Goal: Entertainment & Leisure: Consume media (video, audio)

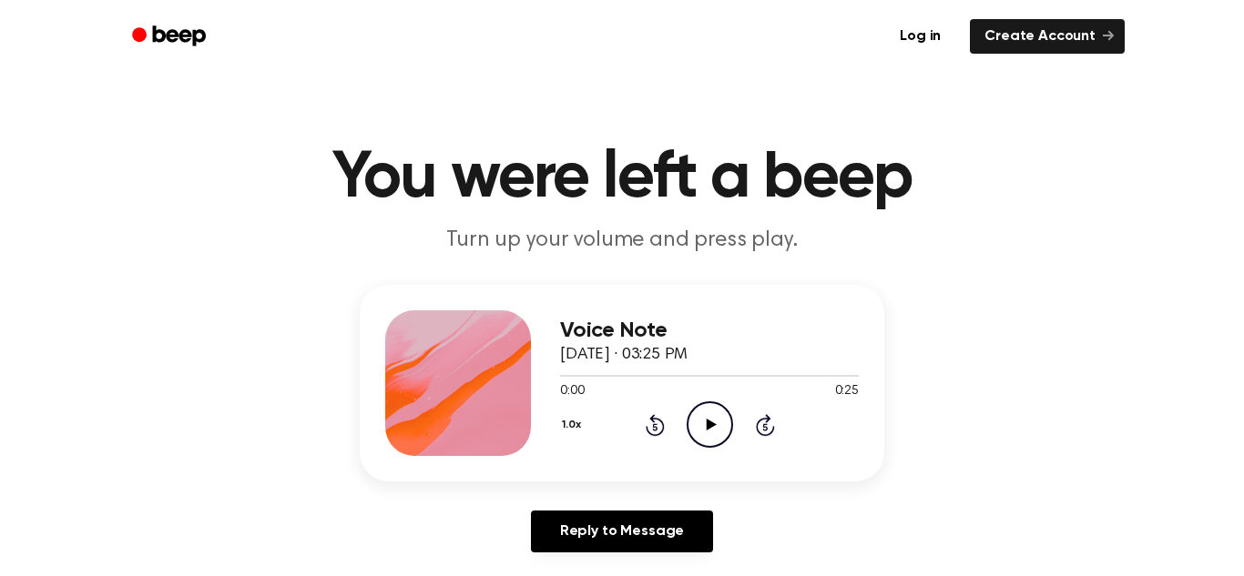
click at [709, 426] on icon at bounding box center [711, 425] width 10 height 12
click at [697, 430] on icon "Pause Audio" at bounding box center [709, 425] width 46 height 46
click at [697, 430] on icon "Play Audio" at bounding box center [709, 425] width 46 height 46
click at [698, 428] on icon "Play Audio" at bounding box center [709, 425] width 46 height 46
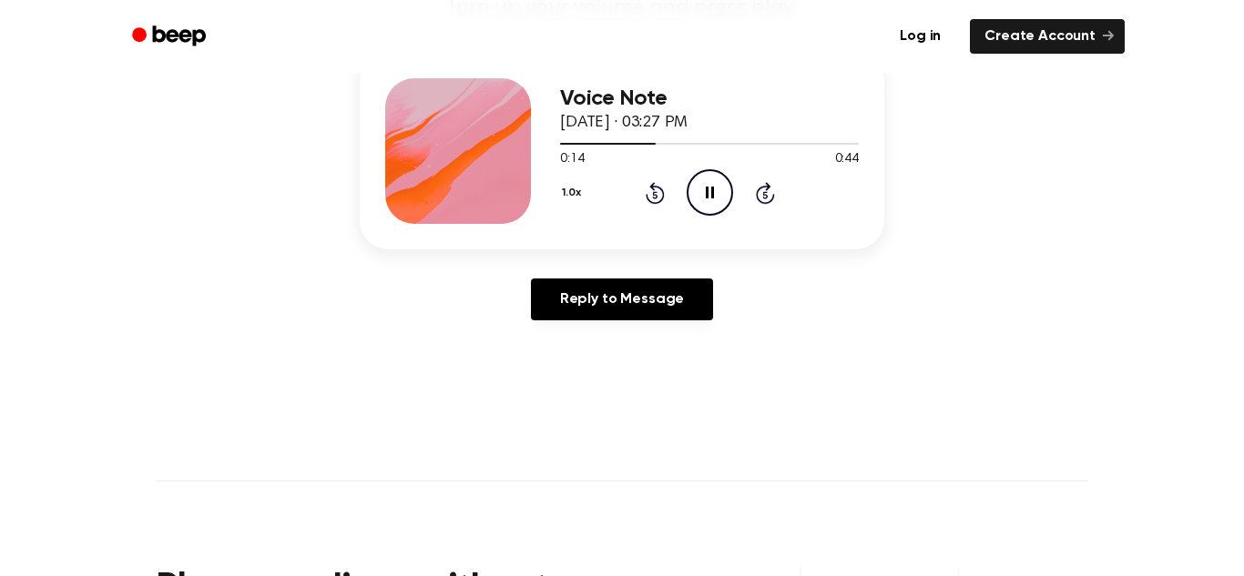
scroll to position [234, 0]
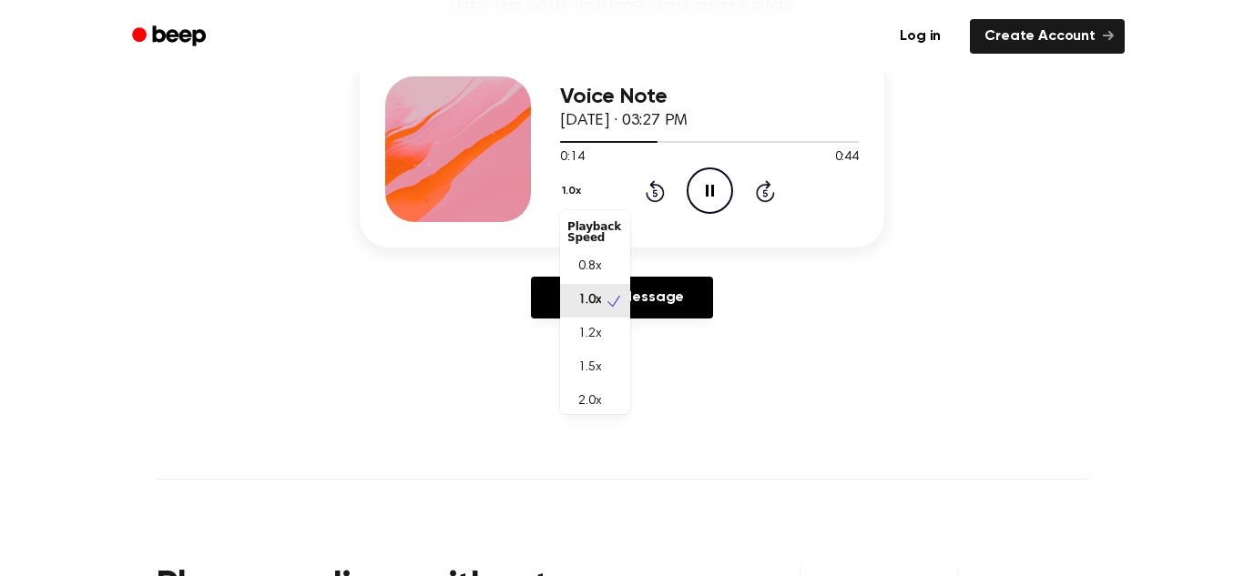
click at [564, 179] on button "1.0x" at bounding box center [573, 191] width 27 height 31
click at [585, 382] on div "2.0x" at bounding box center [595, 394] width 70 height 34
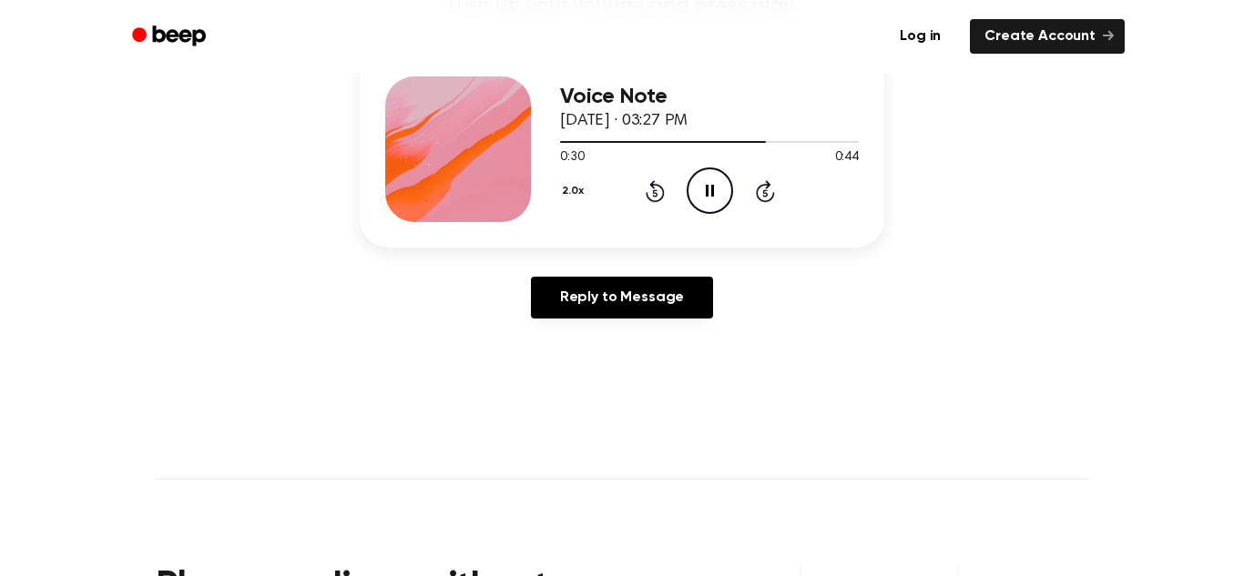
click at [704, 190] on icon "Pause Audio" at bounding box center [709, 191] width 46 height 46
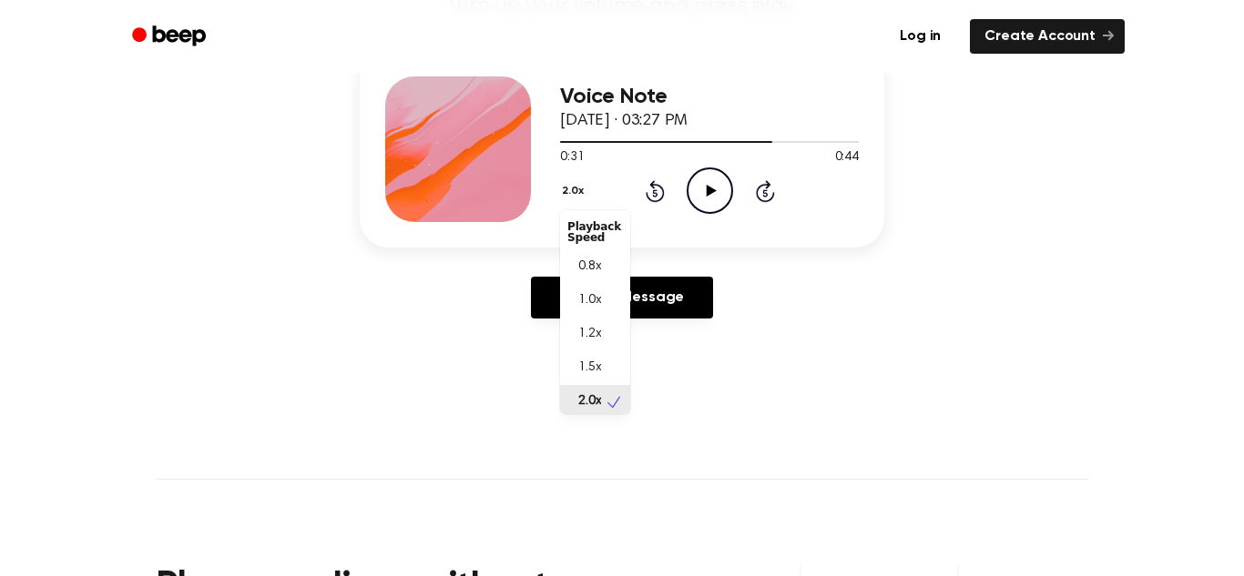
click at [564, 193] on button "2.0x" at bounding box center [575, 191] width 30 height 31
click at [590, 293] on span "1.0x" at bounding box center [589, 296] width 23 height 19
click at [578, 189] on button "1.0x" at bounding box center [573, 191] width 27 height 31
click at [585, 333] on span "1.2x" at bounding box center [589, 334] width 23 height 19
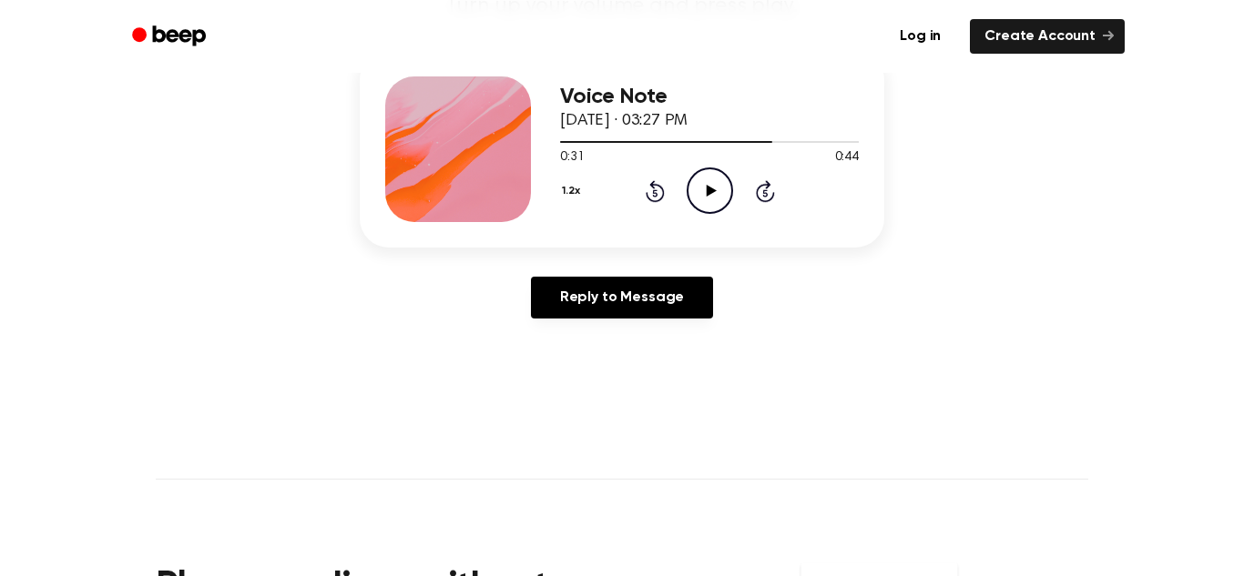
click at [646, 196] on icon at bounding box center [655, 191] width 19 height 22
click at [646, 194] on icon at bounding box center [655, 191] width 19 height 22
click at [701, 193] on icon "Play Audio" at bounding box center [709, 191] width 46 height 46
click at [571, 181] on button "1.2x" at bounding box center [573, 191] width 26 height 31
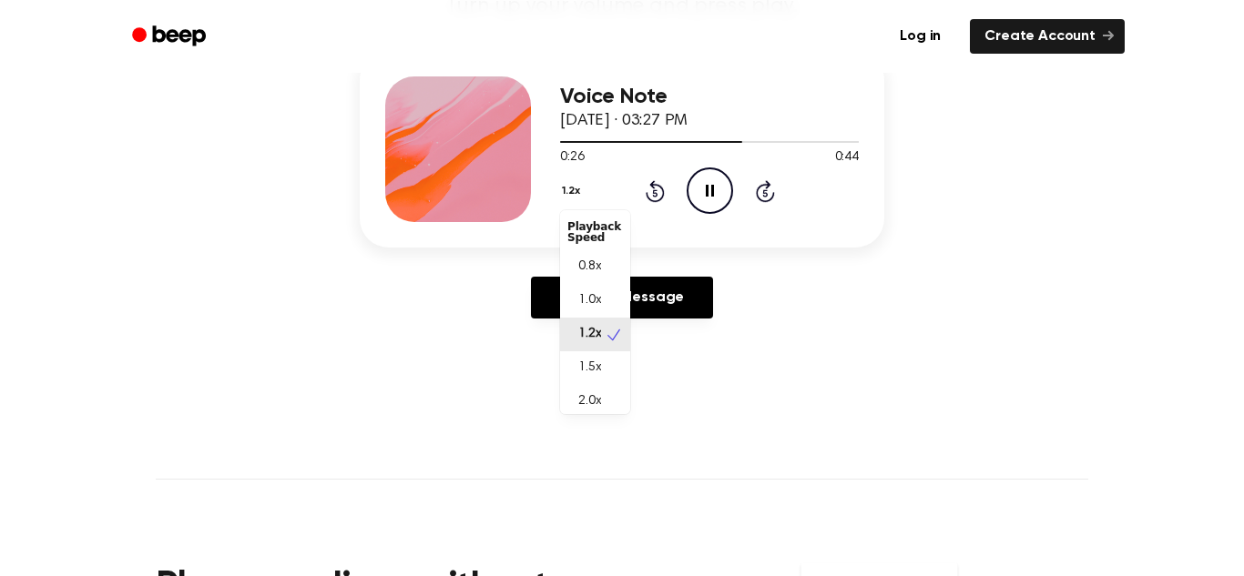
click at [588, 353] on div "1.5x" at bounding box center [595, 368] width 70 height 34
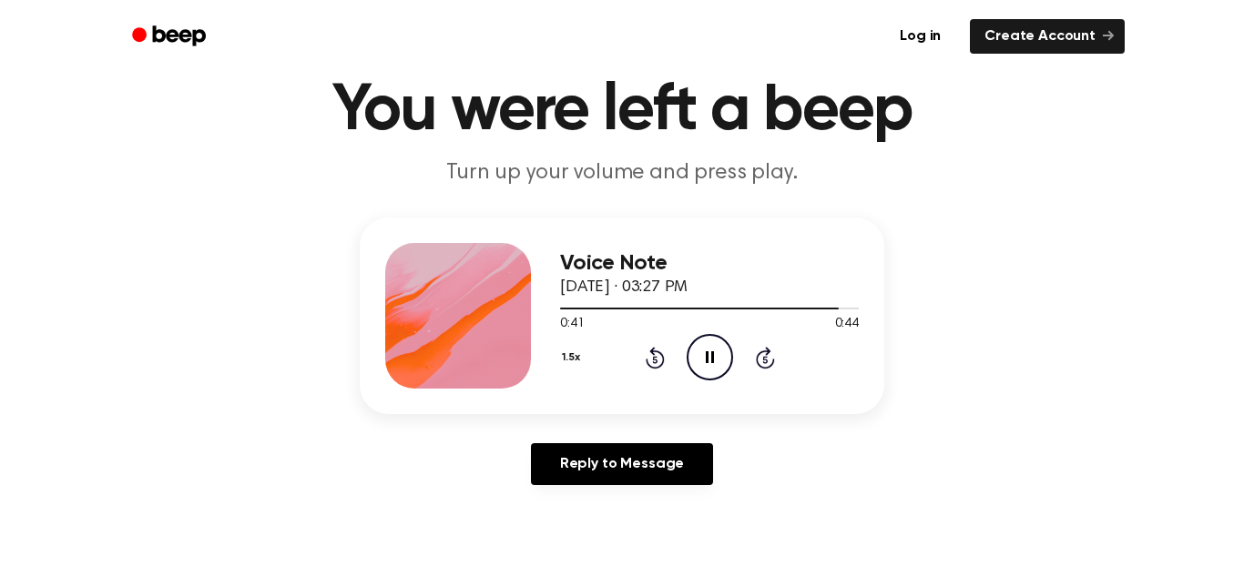
scroll to position [76, 0]
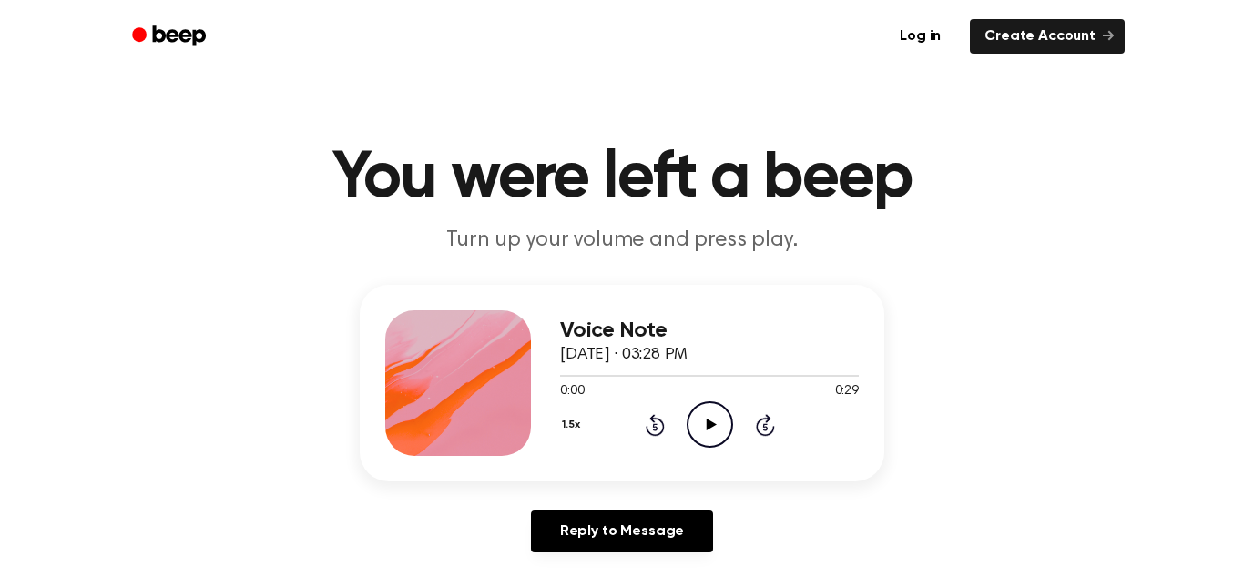
click at [702, 402] on circle at bounding box center [709, 424] width 45 height 45
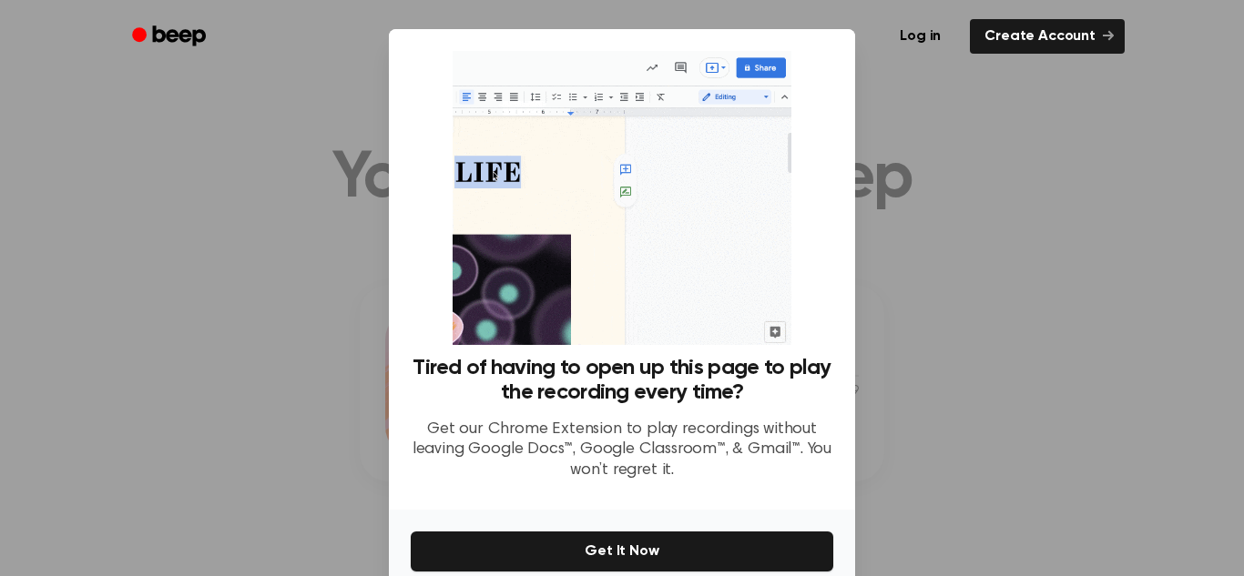
click at [1045, 230] on div at bounding box center [622, 288] width 1244 height 576
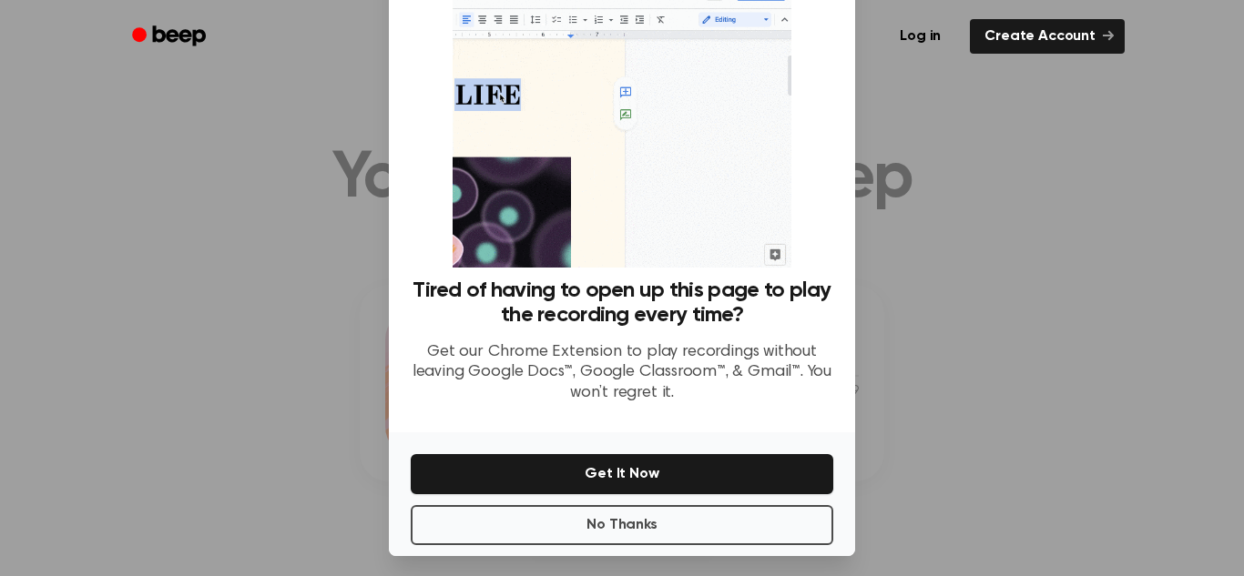
scroll to position [86, 0]
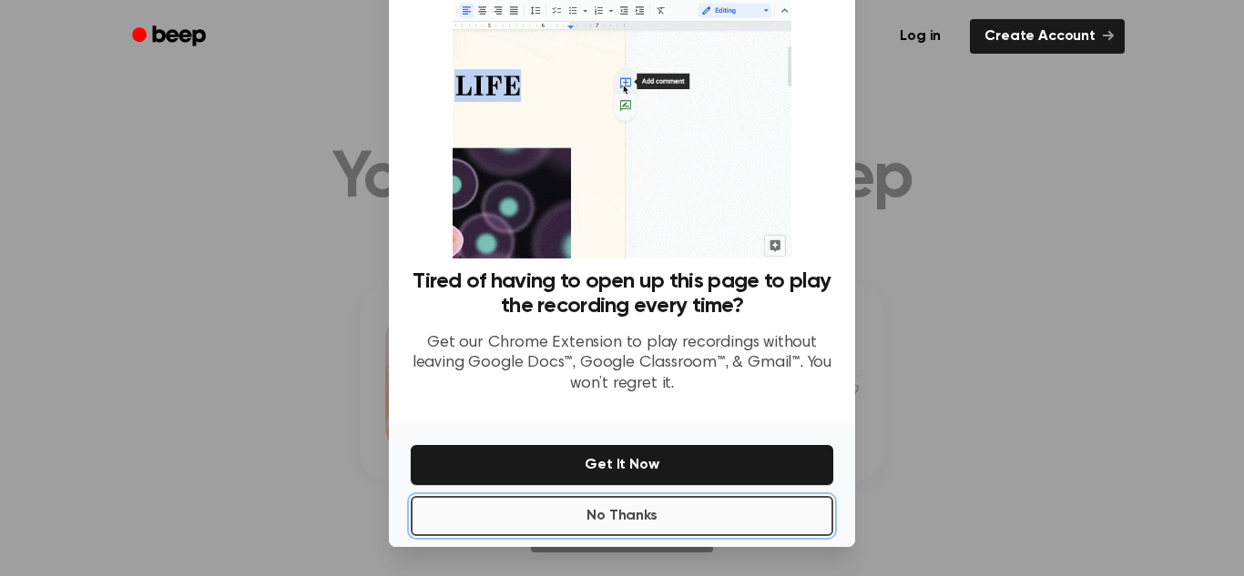
click at [448, 534] on button "No Thanks" at bounding box center [622, 516] width 422 height 40
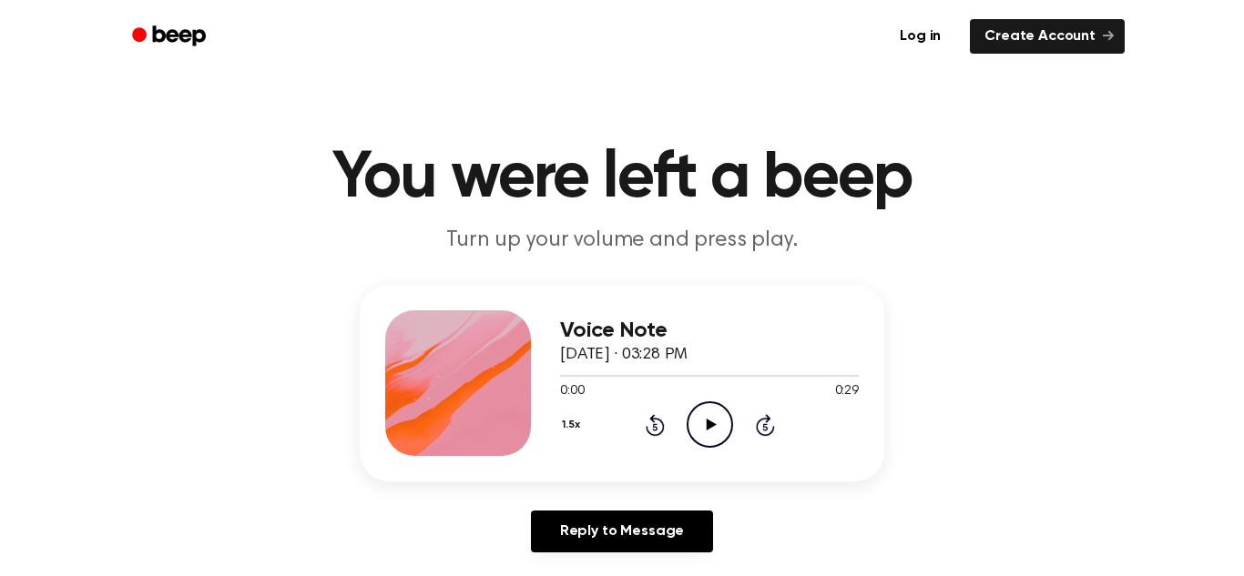
click at [696, 436] on icon "Play Audio" at bounding box center [709, 425] width 46 height 46
click at [707, 429] on icon "Pause Audio" at bounding box center [709, 425] width 46 height 46
click at [563, 422] on div "1.5x Playback Speed 0.8x 1.0x 1.2x 1.5x 2.0x" at bounding box center [573, 426] width 26 height 28
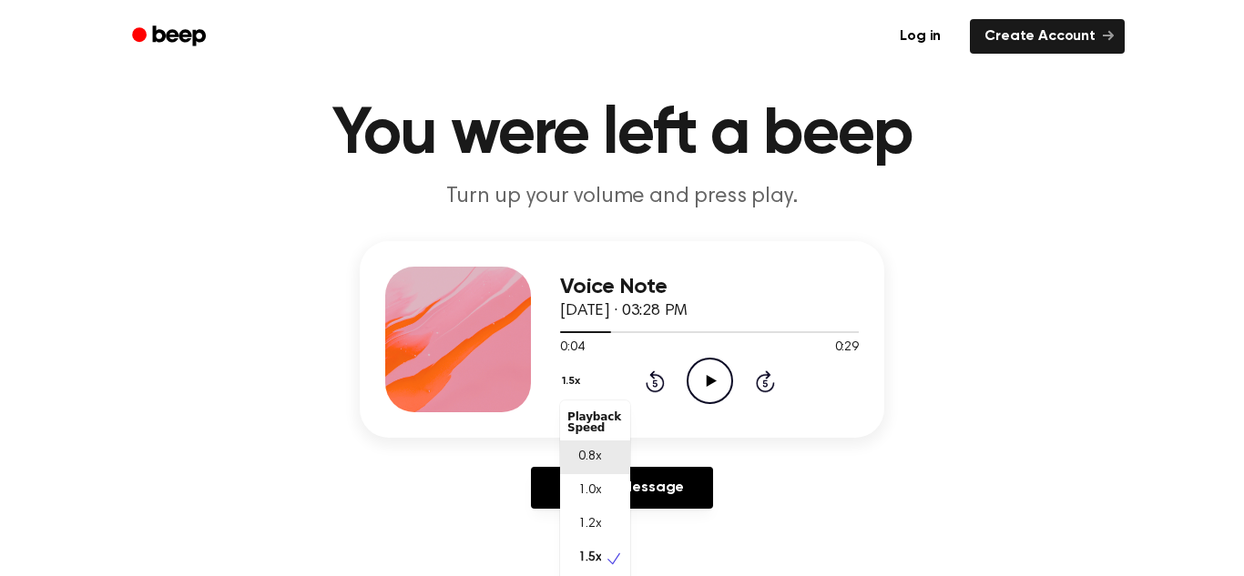
click at [580, 473] on div "0.8x" at bounding box center [595, 458] width 70 height 34
click at [717, 387] on icon "Play Audio" at bounding box center [709, 381] width 46 height 46
click at [563, 381] on button "0.8x" at bounding box center [575, 381] width 31 height 31
click at [584, 490] on span "1.0x" at bounding box center [589, 491] width 23 height 19
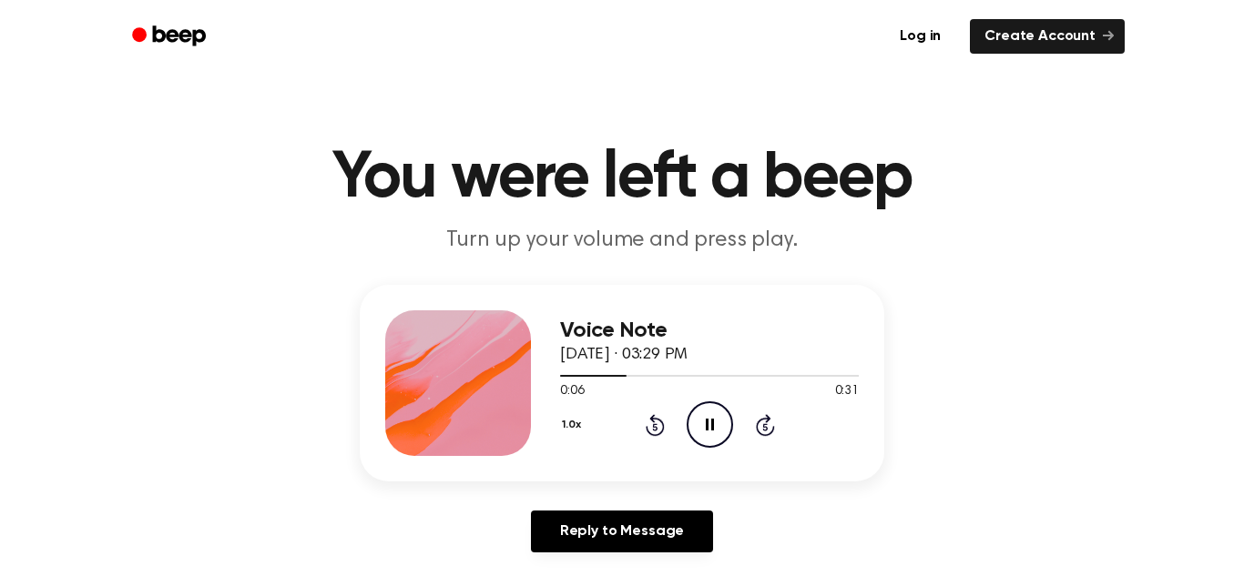
click at [701, 426] on icon "Pause Audio" at bounding box center [709, 425] width 46 height 46
click at [701, 426] on icon "Play Audio" at bounding box center [709, 425] width 46 height 46
click at [701, 426] on icon "Pause Audio" at bounding box center [709, 425] width 46 height 46
click at [704, 423] on icon "Play Audio" at bounding box center [709, 425] width 46 height 46
click at [715, 413] on icon "Pause Audio" at bounding box center [709, 425] width 46 height 46
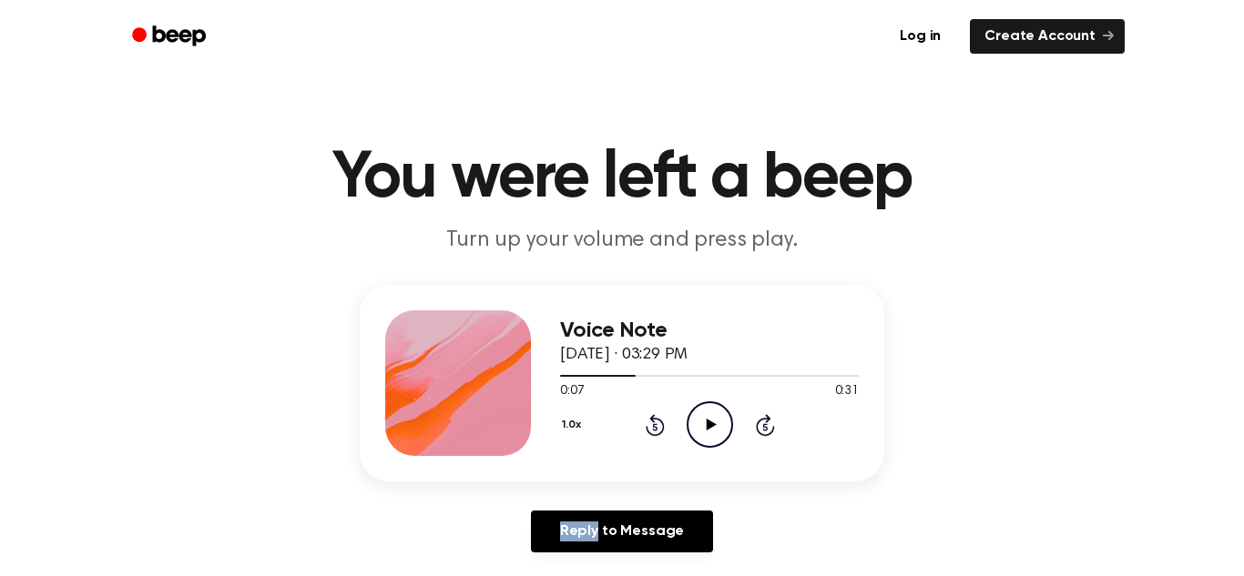
click at [715, 413] on icon "Play Audio" at bounding box center [709, 425] width 46 height 46
click at [715, 413] on icon "Pause Audio" at bounding box center [709, 425] width 46 height 46
click at [715, 413] on icon "Play Audio" at bounding box center [709, 425] width 46 height 46
click at [715, 413] on icon "Pause Audio" at bounding box center [709, 425] width 46 height 46
click at [715, 413] on icon "Play Audio" at bounding box center [709, 425] width 46 height 46
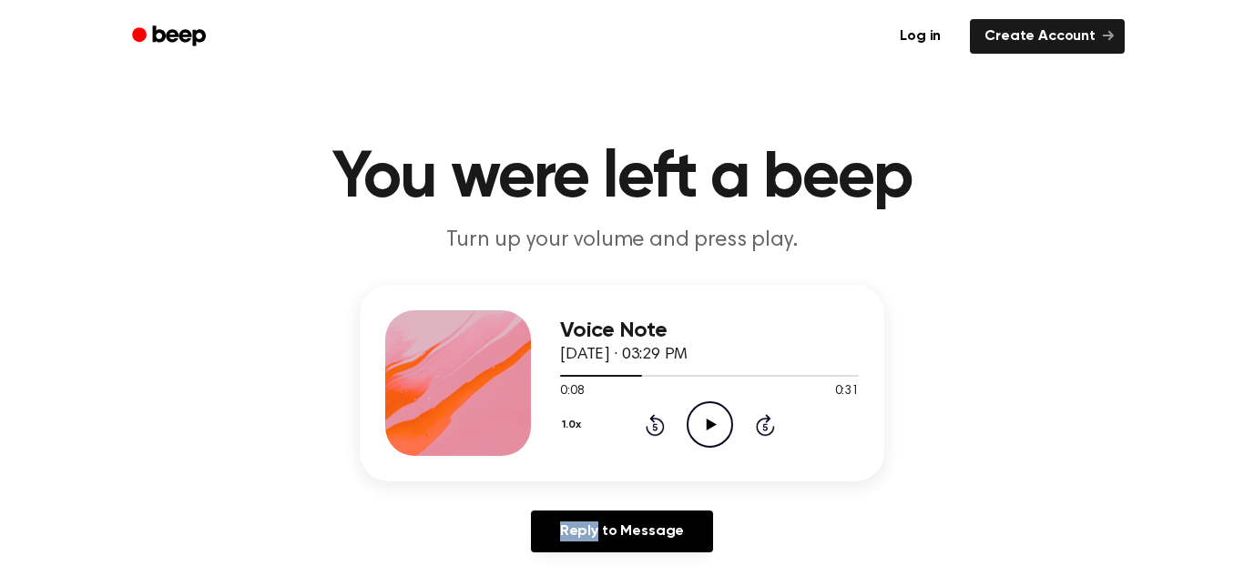
click at [715, 413] on icon "Play Audio" at bounding box center [709, 425] width 46 height 46
click at [715, 413] on icon "Pause Audio" at bounding box center [709, 425] width 46 height 46
click at [716, 412] on icon "Play Audio" at bounding box center [709, 425] width 46 height 46
click at [716, 412] on icon "Pause Audio" at bounding box center [709, 425] width 46 height 46
click at [716, 405] on icon "Play Audio" at bounding box center [709, 425] width 46 height 46
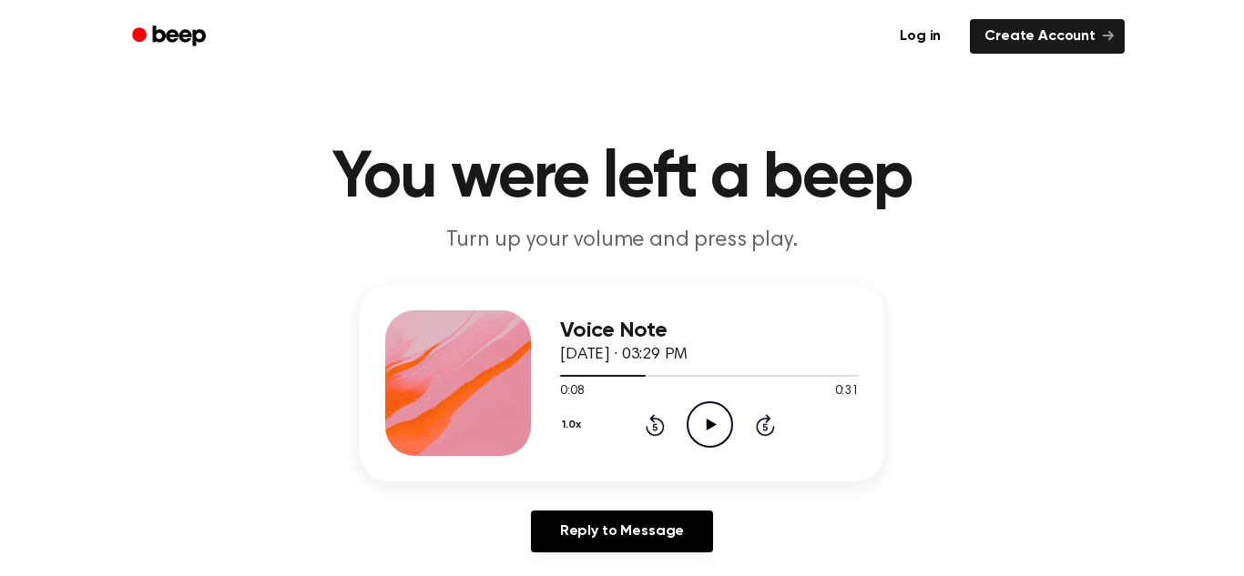
click at [714, 411] on icon "Play Audio" at bounding box center [709, 425] width 46 height 46
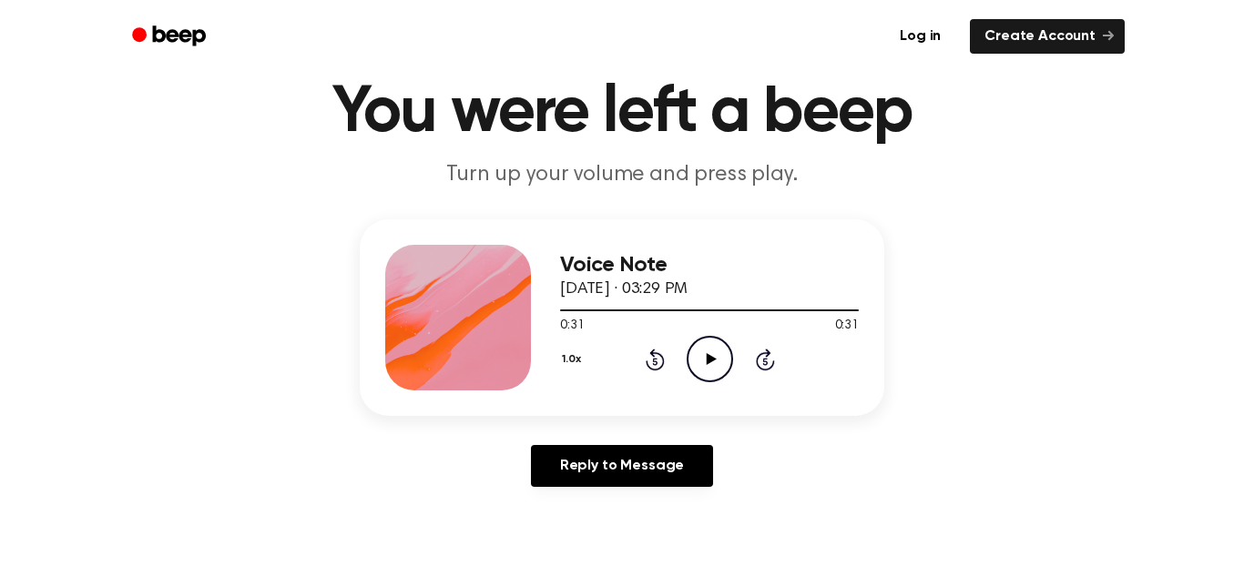
scroll to position [76, 0]
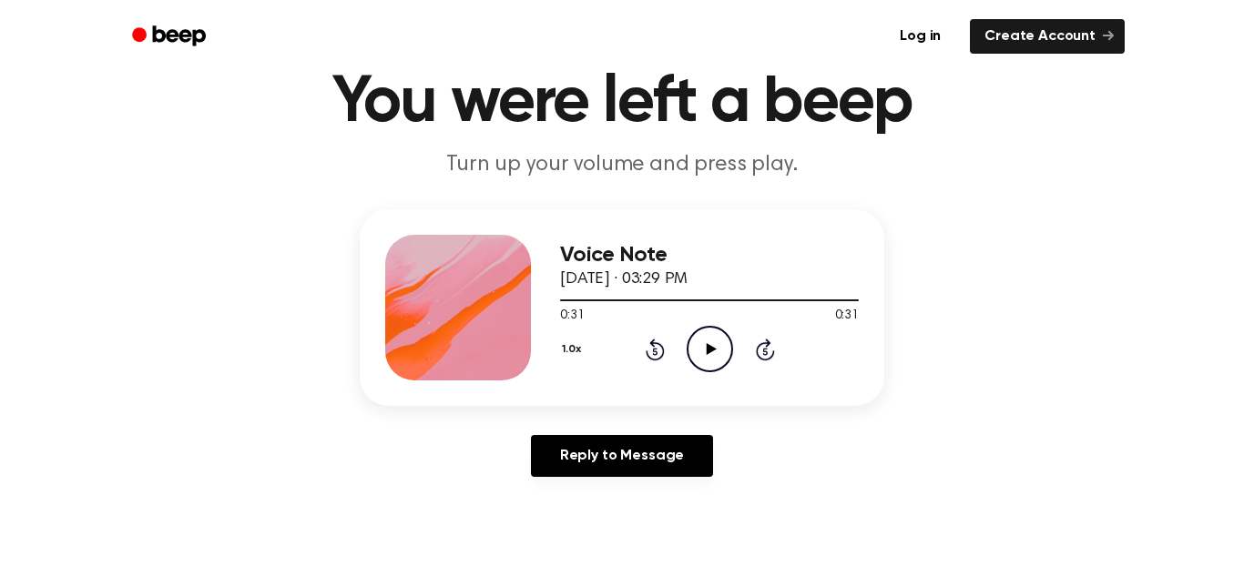
click at [705, 341] on icon "Play Audio" at bounding box center [709, 349] width 46 height 46
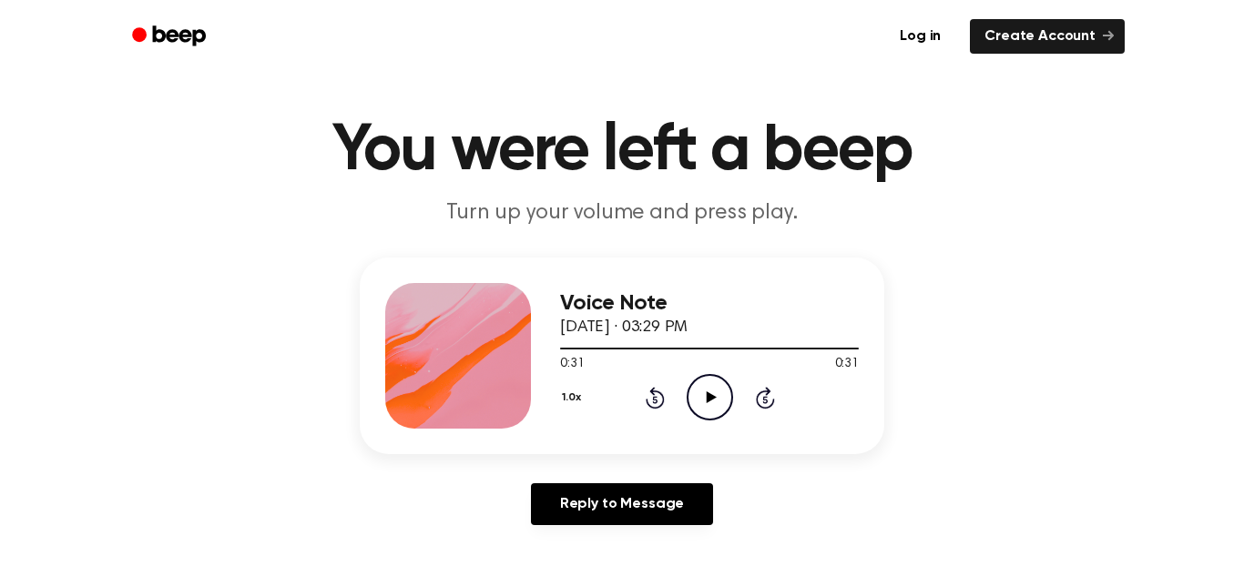
scroll to position [0, 0]
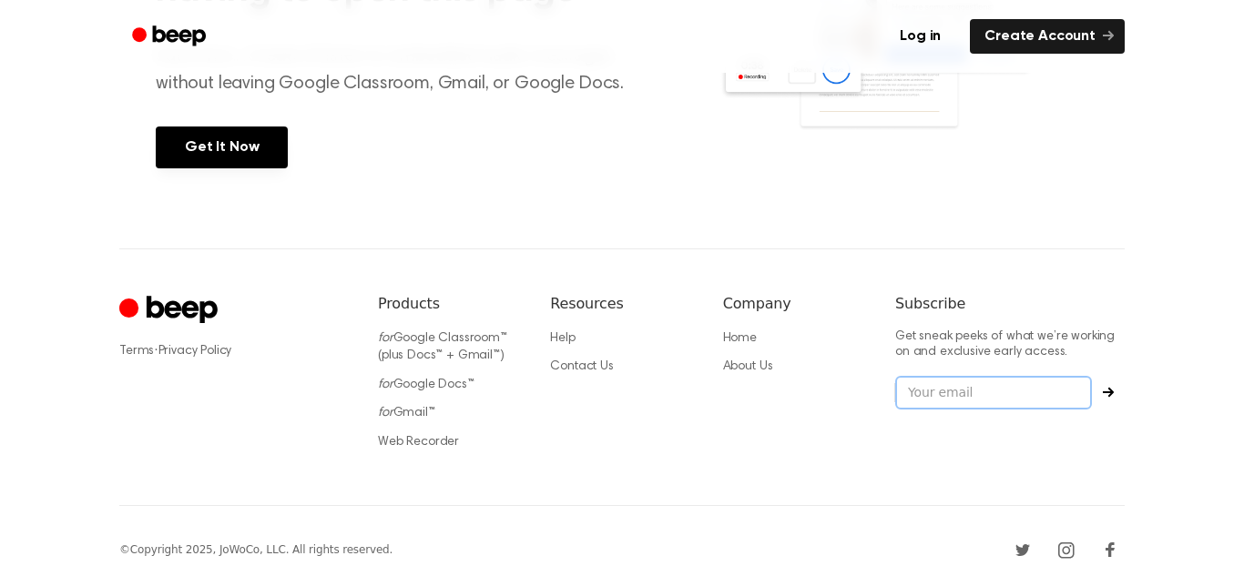
click at [956, 404] on input "email" at bounding box center [993, 393] width 197 height 35
click at [930, 389] on input "email" at bounding box center [993, 393] width 197 height 35
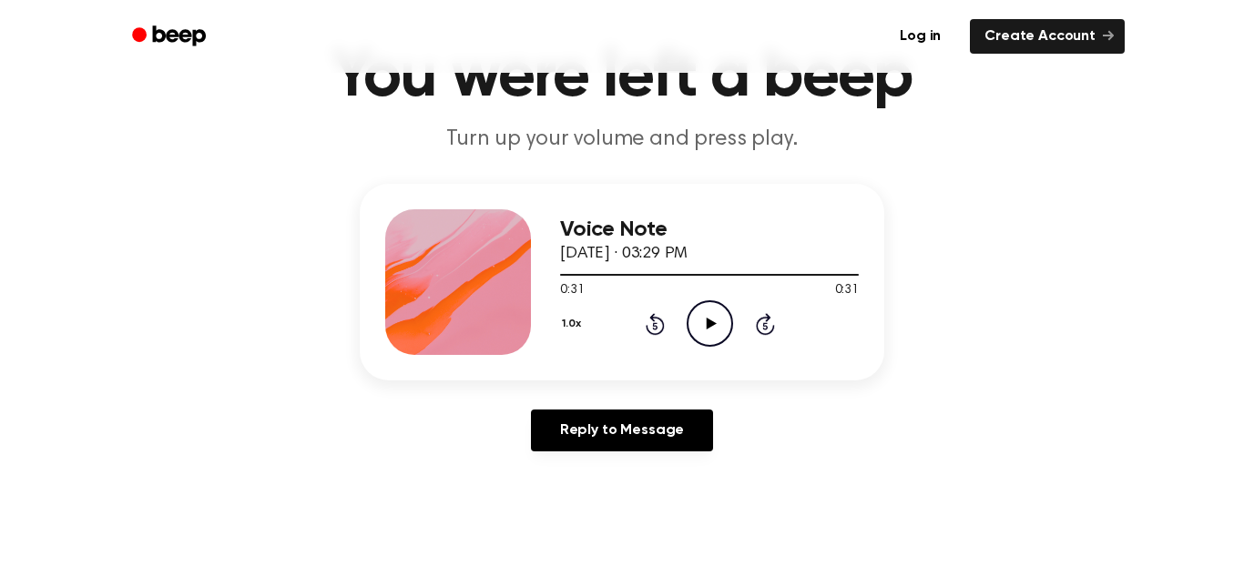
scroll to position [98, 0]
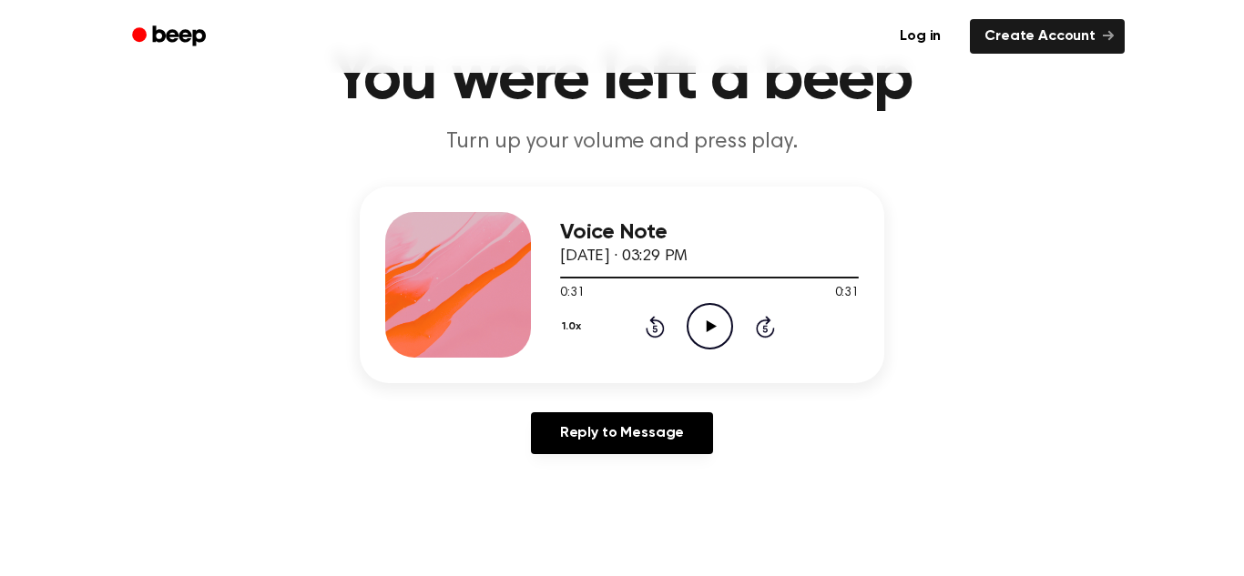
click at [717, 313] on icon "Play Audio" at bounding box center [709, 326] width 46 height 46
drag, startPoint x: 698, startPoint y: 340, endPoint x: 688, endPoint y: 169, distance: 170.6
click at [699, 335] on icon "Pause Audio" at bounding box center [709, 326] width 46 height 46
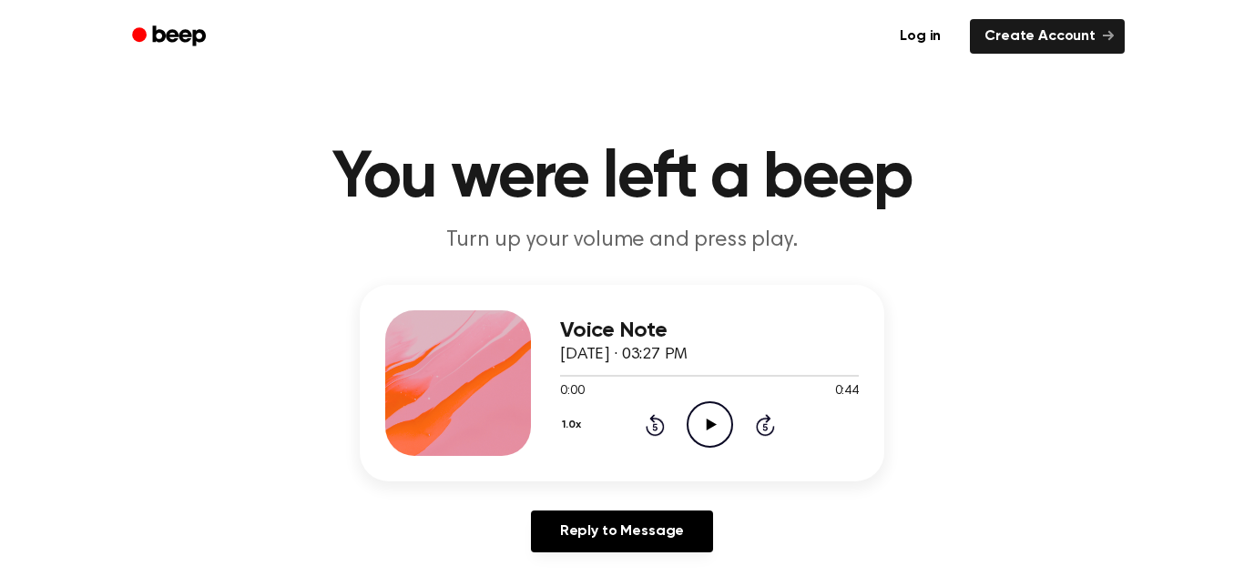
click at [632, 419] on div "1.0x Rewind 5 seconds Play Audio Skip 5 seconds" at bounding box center [709, 425] width 299 height 46
click at [658, 420] on icon "Rewind 5 seconds" at bounding box center [655, 425] width 20 height 24
click at [768, 432] on icon at bounding box center [765, 425] width 19 height 22
click at [767, 432] on icon "Skip 5 seconds" at bounding box center [765, 425] width 20 height 24
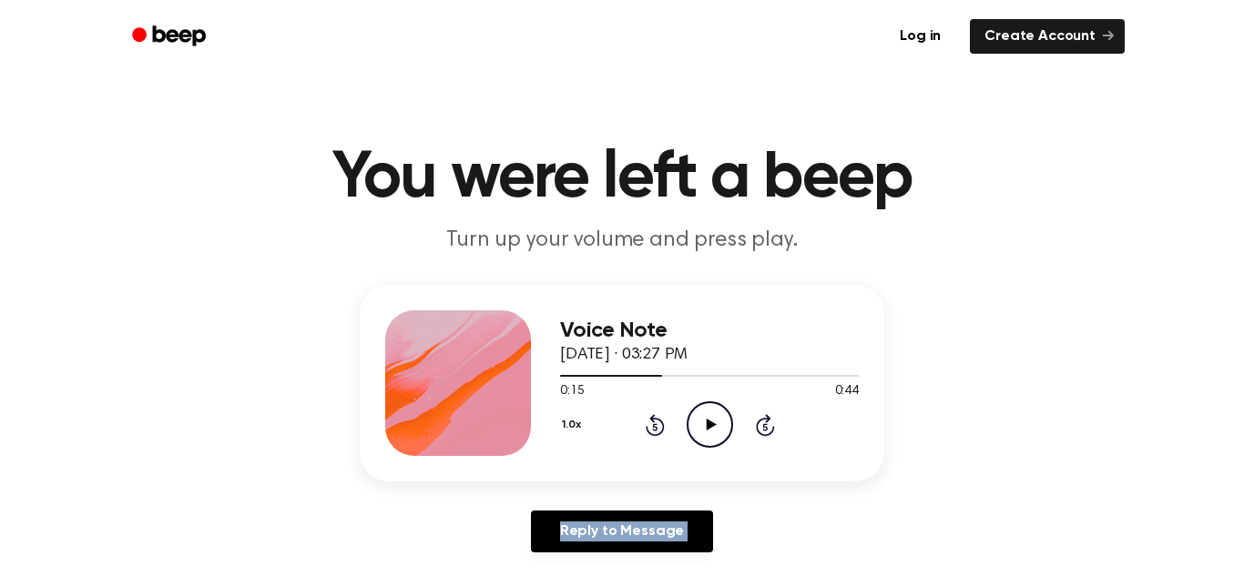
click at [767, 432] on icon "Skip 5 seconds" at bounding box center [765, 425] width 20 height 24
click at [764, 430] on icon "Skip 5 seconds" at bounding box center [765, 425] width 20 height 24
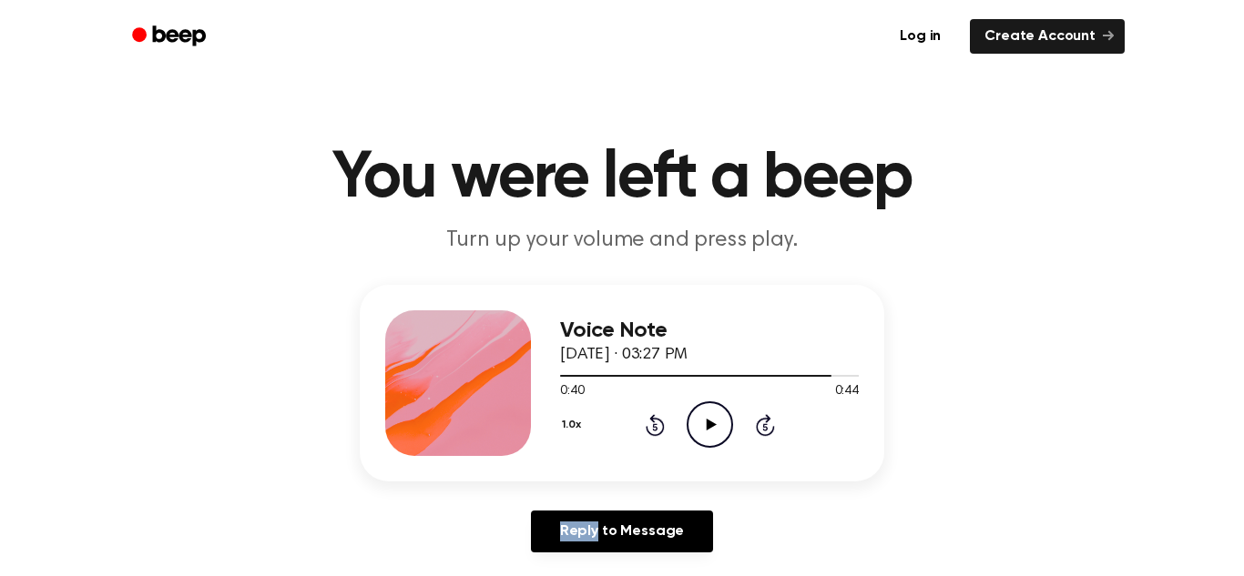
click at [764, 430] on icon "Skip 5 seconds" at bounding box center [765, 425] width 20 height 24
click at [659, 422] on icon at bounding box center [655, 425] width 19 height 22
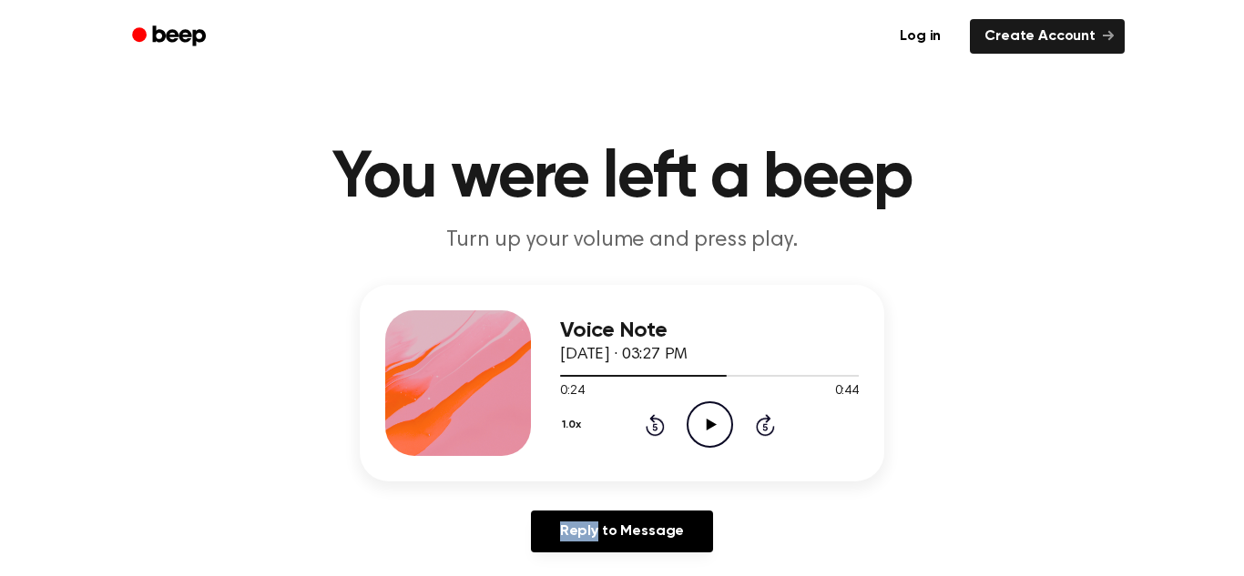
click at [659, 422] on icon at bounding box center [655, 425] width 19 height 22
click at [623, 420] on div "1.0x Rewind 5 seconds Play Audio Skip 5 seconds" at bounding box center [709, 425] width 299 height 46
click at [647, 432] on icon at bounding box center [655, 425] width 19 height 22
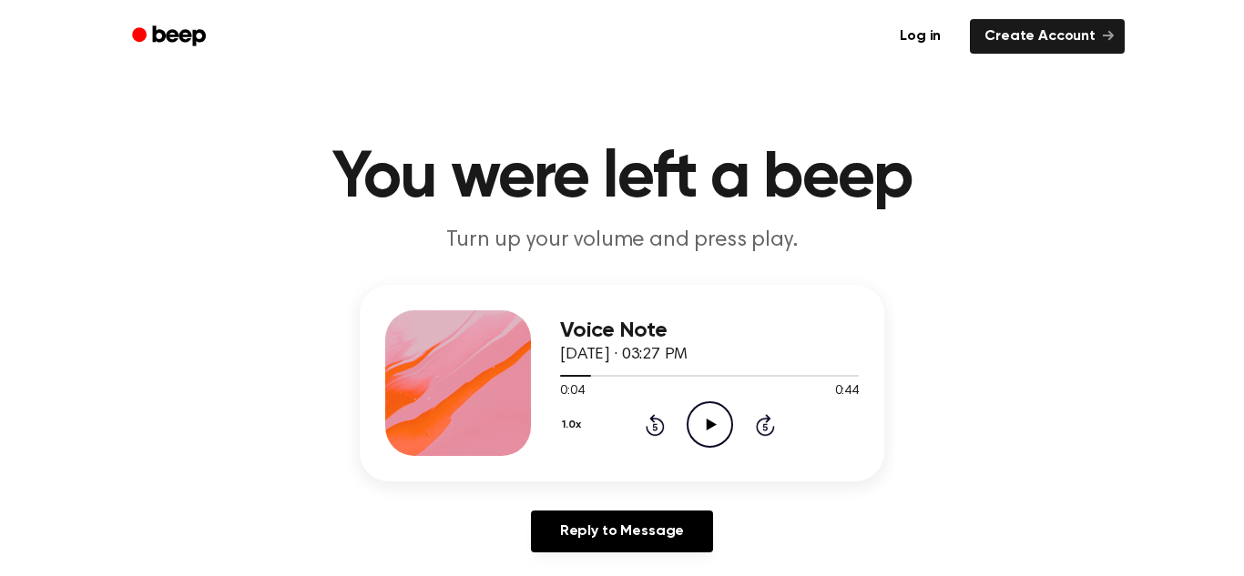
click at [638, 423] on div "1.0x Rewind 5 seconds Play Audio Skip 5 seconds" at bounding box center [709, 425] width 299 height 46
click at [658, 423] on icon "Rewind 5 seconds" at bounding box center [655, 425] width 20 height 24
click at [770, 418] on icon "Skip 5 seconds" at bounding box center [765, 425] width 20 height 24
click at [776, 430] on div "1.0x Rewind 5 seconds Play Audio Skip 5 seconds" at bounding box center [709, 425] width 299 height 46
click at [761, 421] on icon at bounding box center [765, 425] width 19 height 22
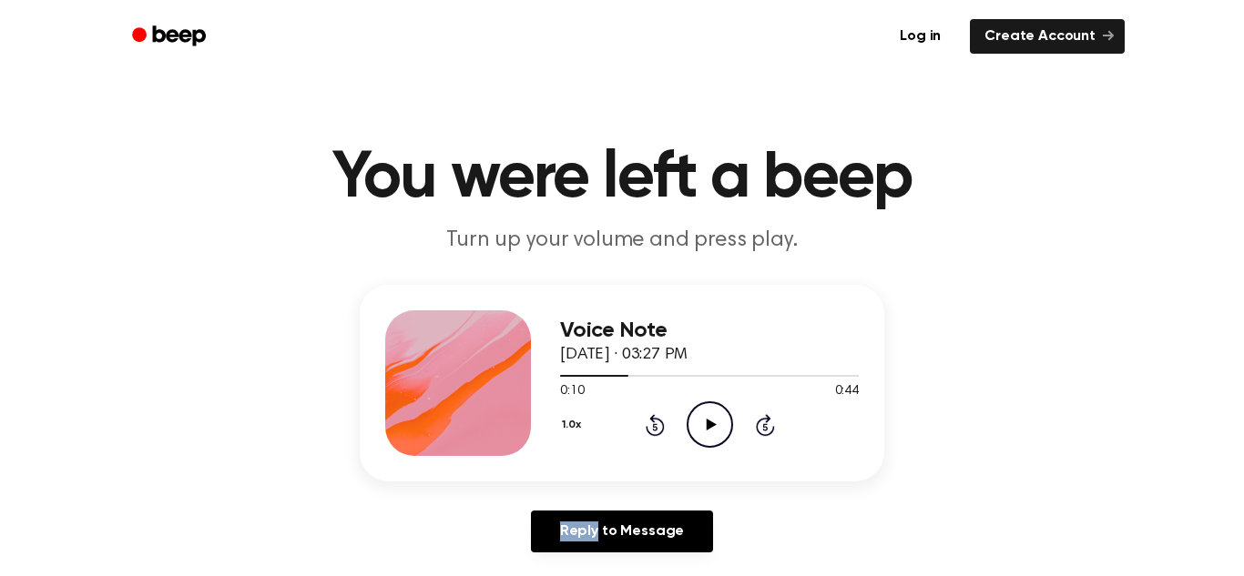
click at [761, 421] on icon at bounding box center [765, 425] width 19 height 22
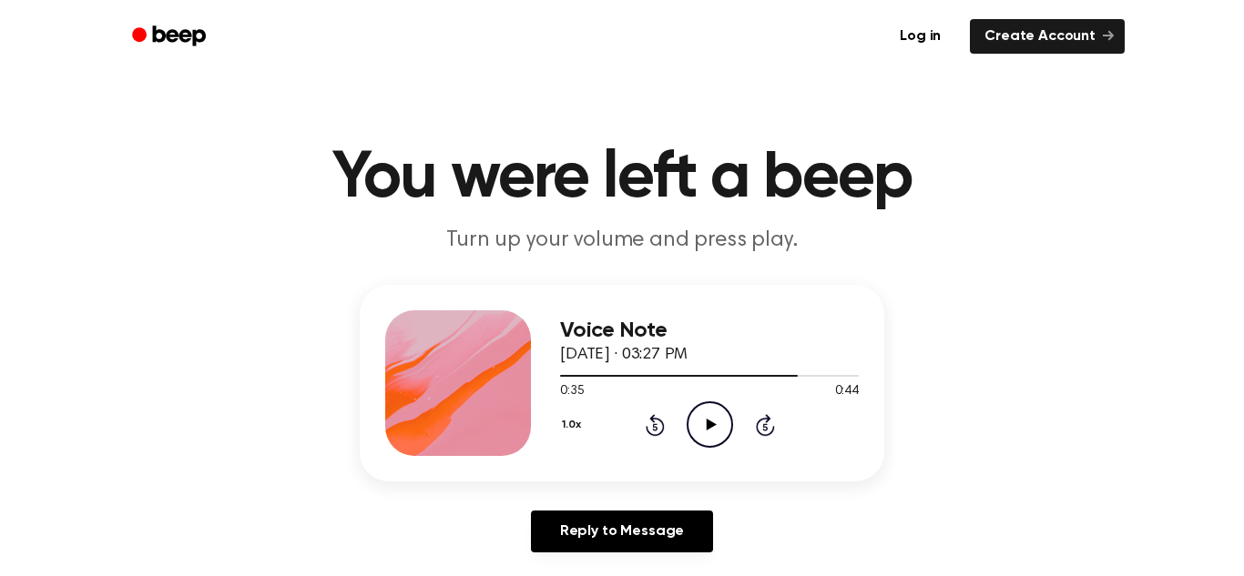
click at [761, 421] on icon at bounding box center [765, 425] width 19 height 22
click at [760, 429] on icon "Skip 5 seconds" at bounding box center [765, 425] width 20 height 24
click at [625, 425] on div "1.0x Rewind 5 seconds Play Audio Skip 5 seconds" at bounding box center [709, 425] width 299 height 46
click at [629, 425] on div "1.0x Rewind 5 seconds Play Audio Skip 5 seconds" at bounding box center [709, 425] width 299 height 46
click at [647, 428] on icon at bounding box center [655, 425] width 19 height 22
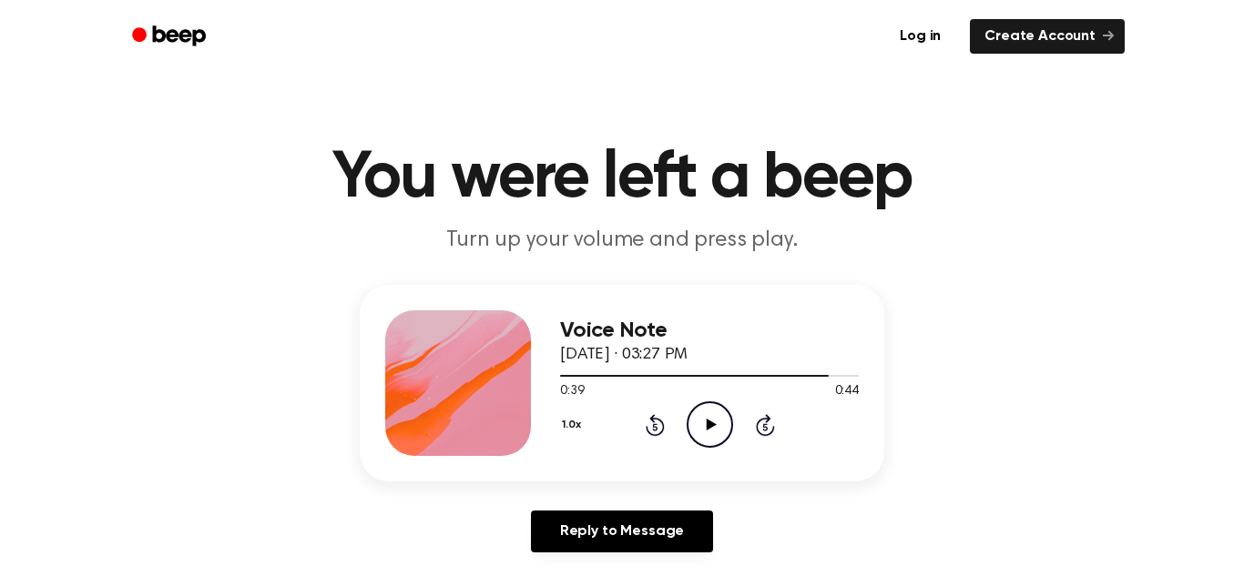
drag, startPoint x: 654, startPoint y: 420, endPoint x: 663, endPoint y: 472, distance: 52.7
click at [663, 472] on div "Voice Note September 10, 2025 · 03:27 PM 0:39 0:44 Your browser does not suppor…" at bounding box center [622, 383] width 524 height 197
click at [659, 430] on icon "Rewind 5 seconds" at bounding box center [655, 425] width 20 height 24
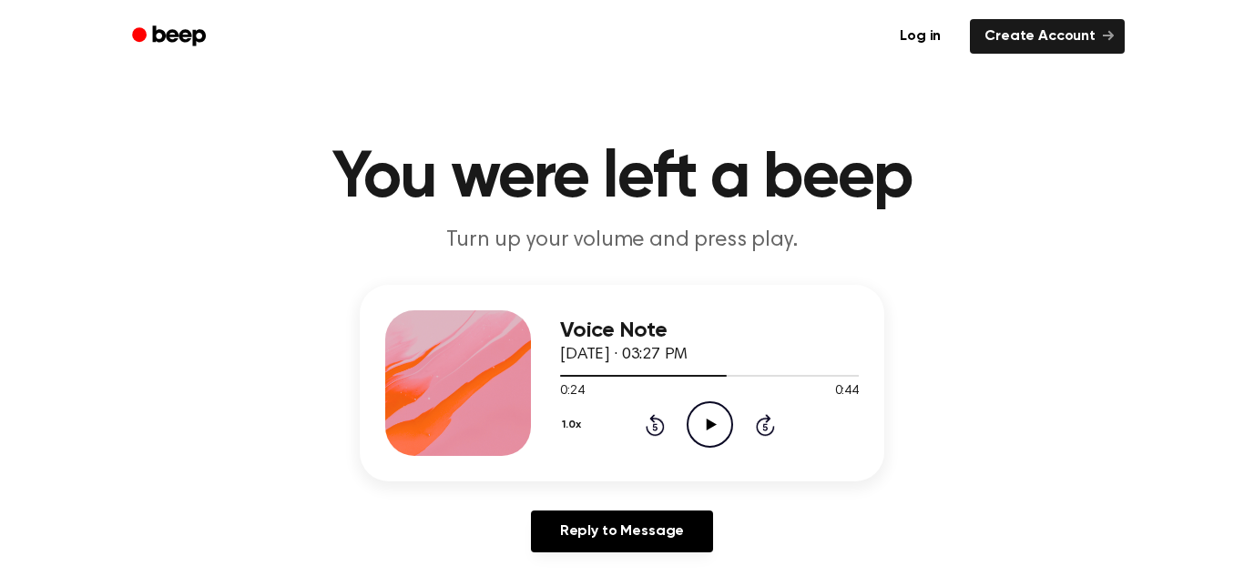
click at [659, 430] on icon "Rewind 5 seconds" at bounding box center [655, 425] width 20 height 24
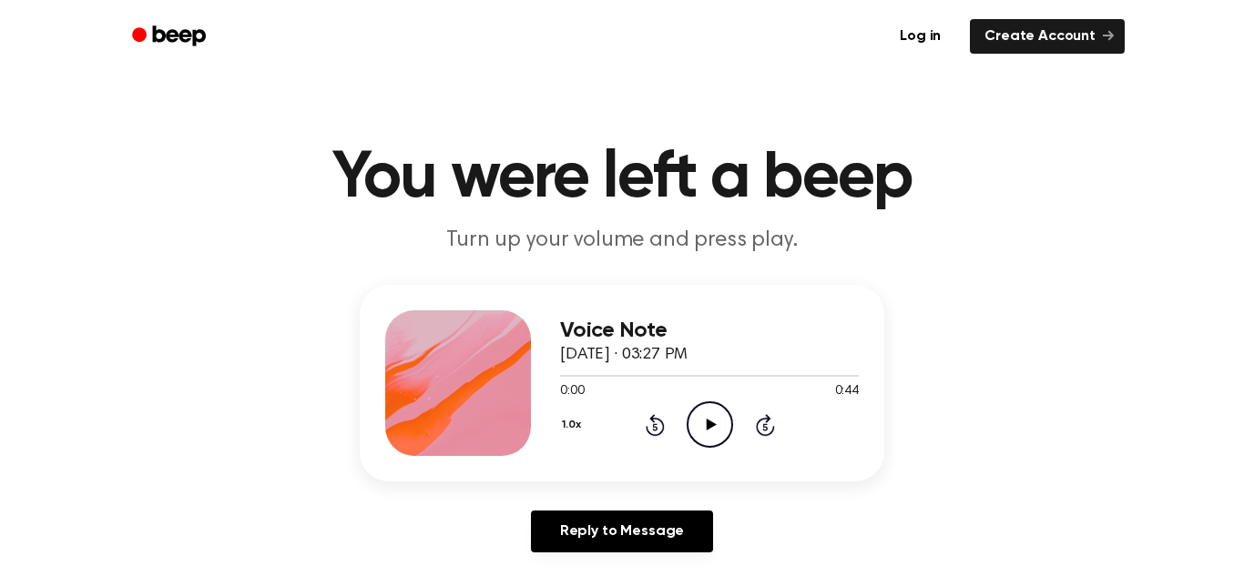
click at [755, 423] on icon "Skip 5 seconds" at bounding box center [765, 425] width 20 height 24
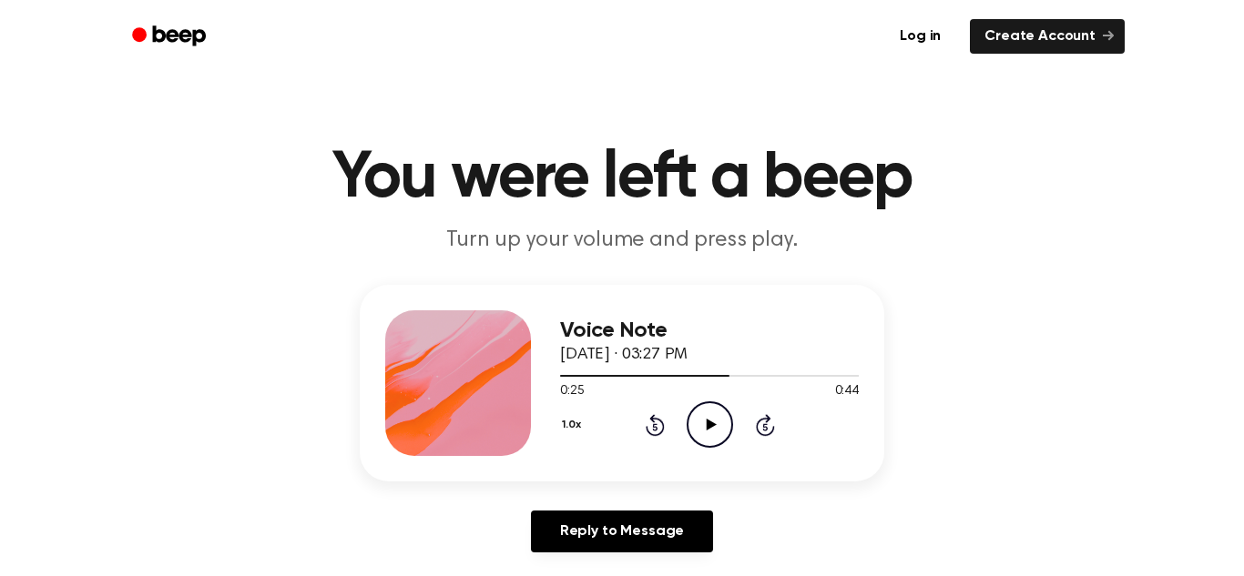
click at [755, 423] on icon "Skip 5 seconds" at bounding box center [765, 425] width 20 height 24
click at [764, 431] on icon at bounding box center [764, 426] width 5 height 7
click at [715, 419] on icon "Play Audio" at bounding box center [709, 425] width 46 height 46
click at [715, 421] on icon "Pause Audio" at bounding box center [709, 425] width 46 height 46
click at [648, 433] on icon at bounding box center [655, 425] width 19 height 22
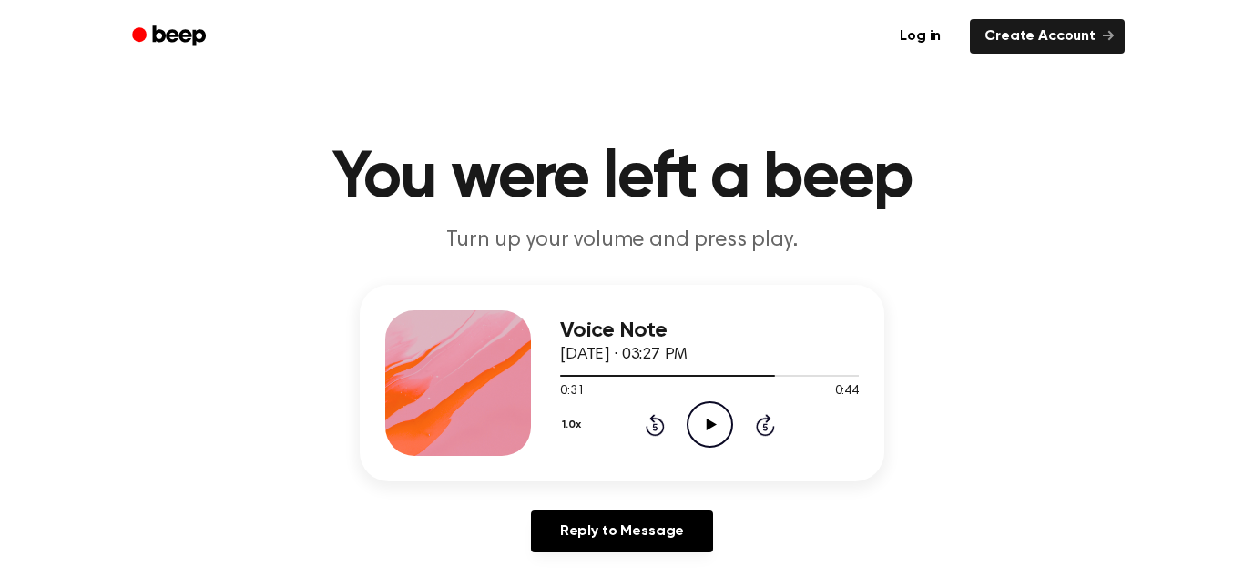
click at [656, 422] on icon "Rewind 5 seconds" at bounding box center [655, 425] width 20 height 24
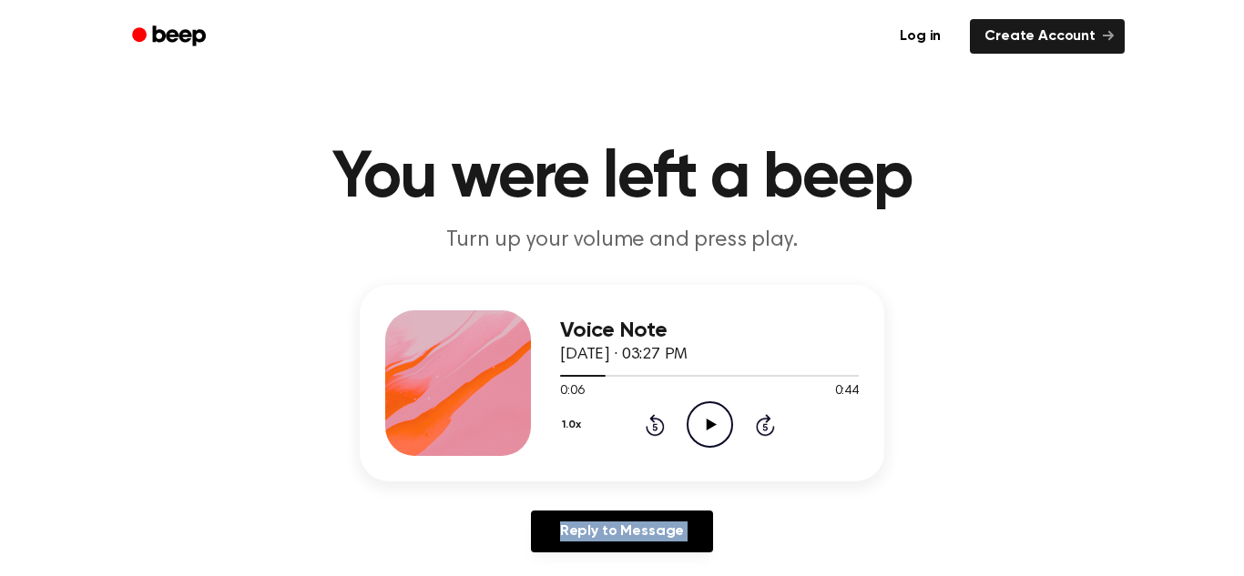
click at [656, 422] on icon "Rewind 5 seconds" at bounding box center [655, 425] width 20 height 24
click at [724, 423] on icon "Play Audio" at bounding box center [709, 425] width 46 height 46
click at [702, 442] on icon "Pause Audio" at bounding box center [709, 425] width 46 height 46
click at [648, 432] on icon at bounding box center [655, 425] width 19 height 22
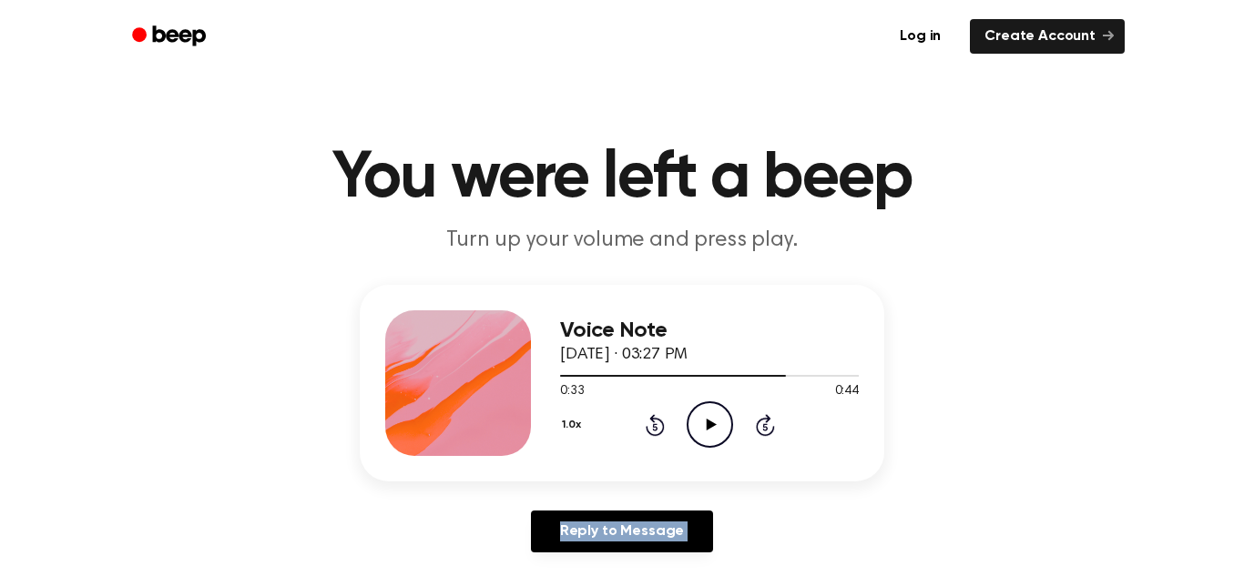
click at [648, 432] on icon at bounding box center [655, 425] width 19 height 22
click at [647, 431] on icon at bounding box center [655, 425] width 19 height 22
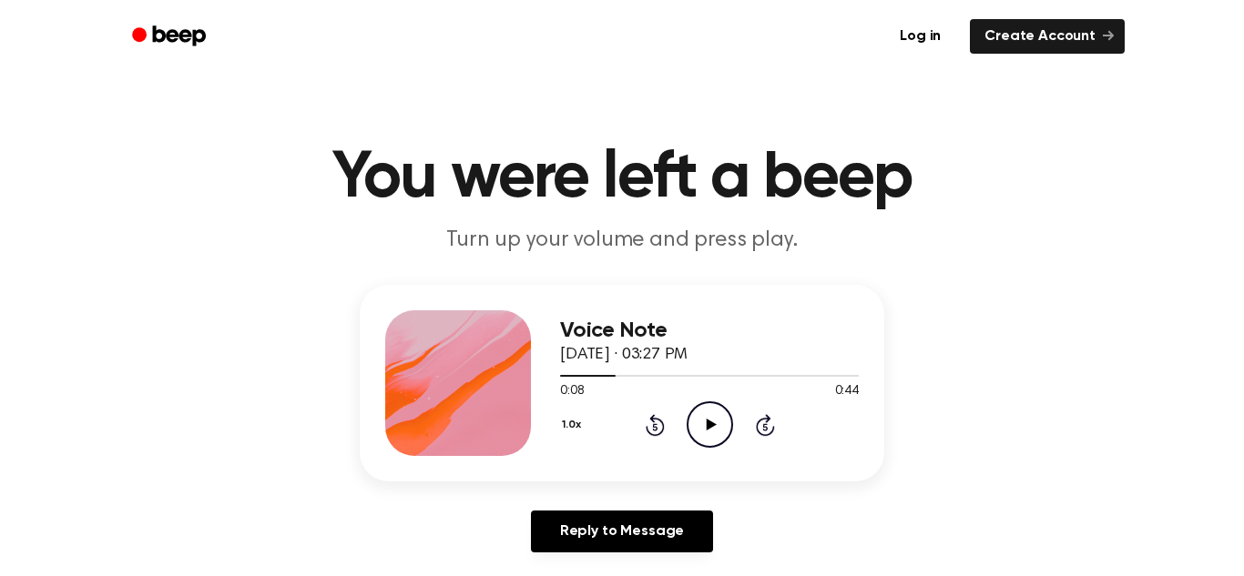
click at [647, 432] on icon at bounding box center [655, 425] width 19 height 22
click at [711, 416] on icon "Play Audio" at bounding box center [709, 425] width 46 height 46
click at [699, 419] on icon "Pause Audio" at bounding box center [709, 425] width 46 height 46
click at [648, 428] on icon "Rewind 5 seconds" at bounding box center [655, 425] width 20 height 24
click at [759, 418] on icon "Skip 5 seconds" at bounding box center [765, 425] width 20 height 24
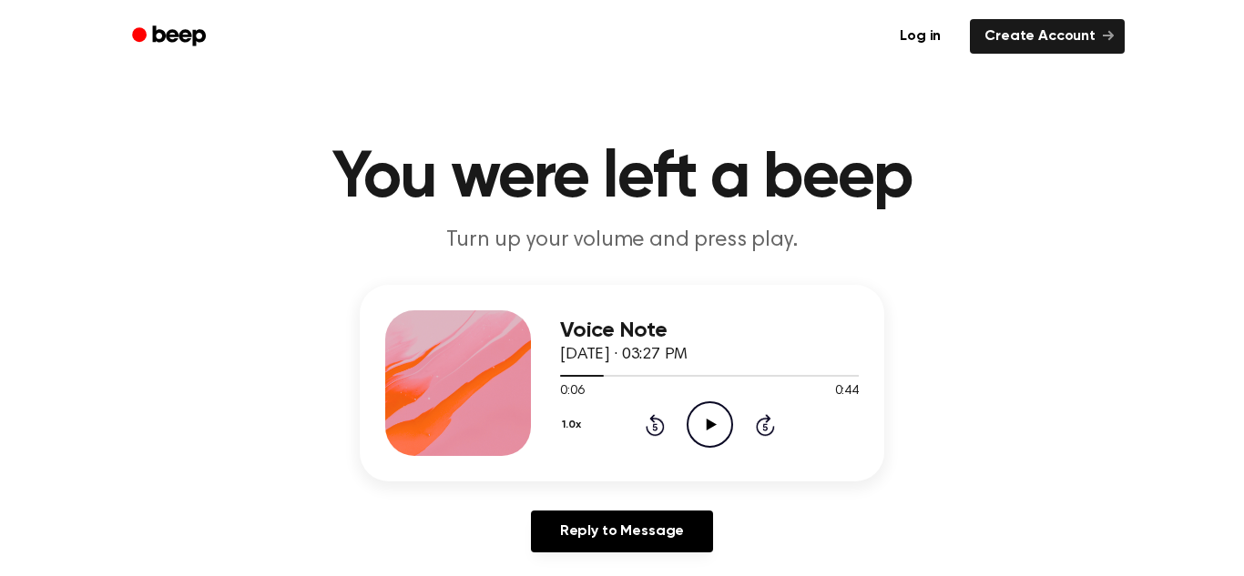
click at [761, 416] on icon "Skip 5 seconds" at bounding box center [765, 425] width 20 height 24
click at [760, 415] on icon "Skip 5 seconds" at bounding box center [765, 425] width 20 height 24
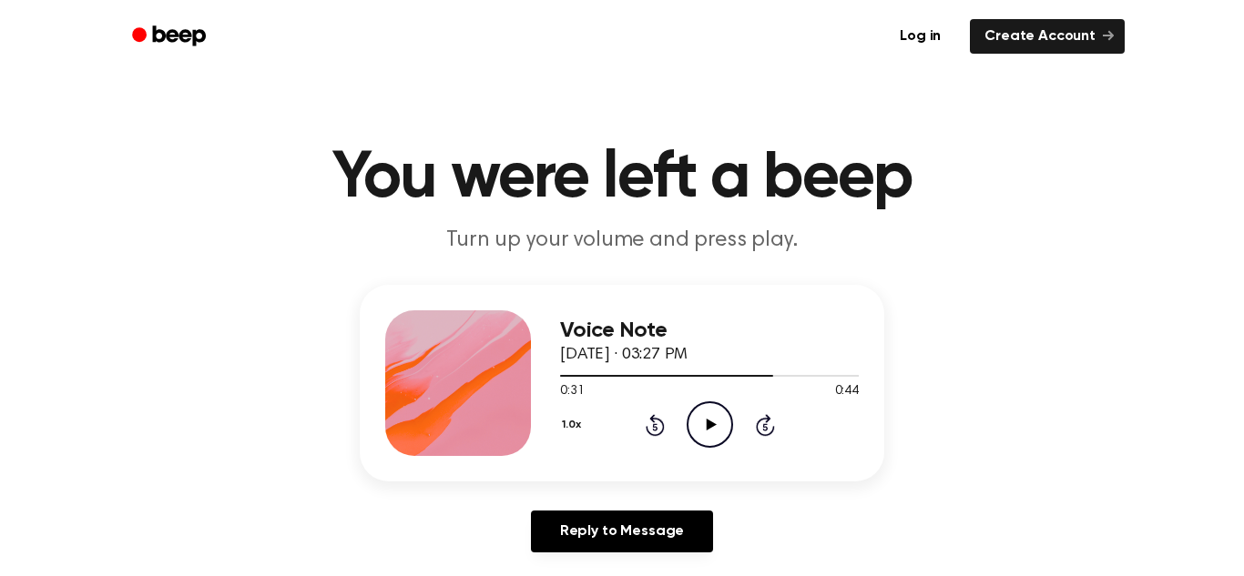
click at [758, 414] on icon "Skip 5 seconds" at bounding box center [765, 425] width 20 height 24
click at [662, 415] on icon "Rewind 5 seconds" at bounding box center [655, 425] width 20 height 24
click at [722, 413] on icon "Play Audio" at bounding box center [709, 425] width 46 height 46
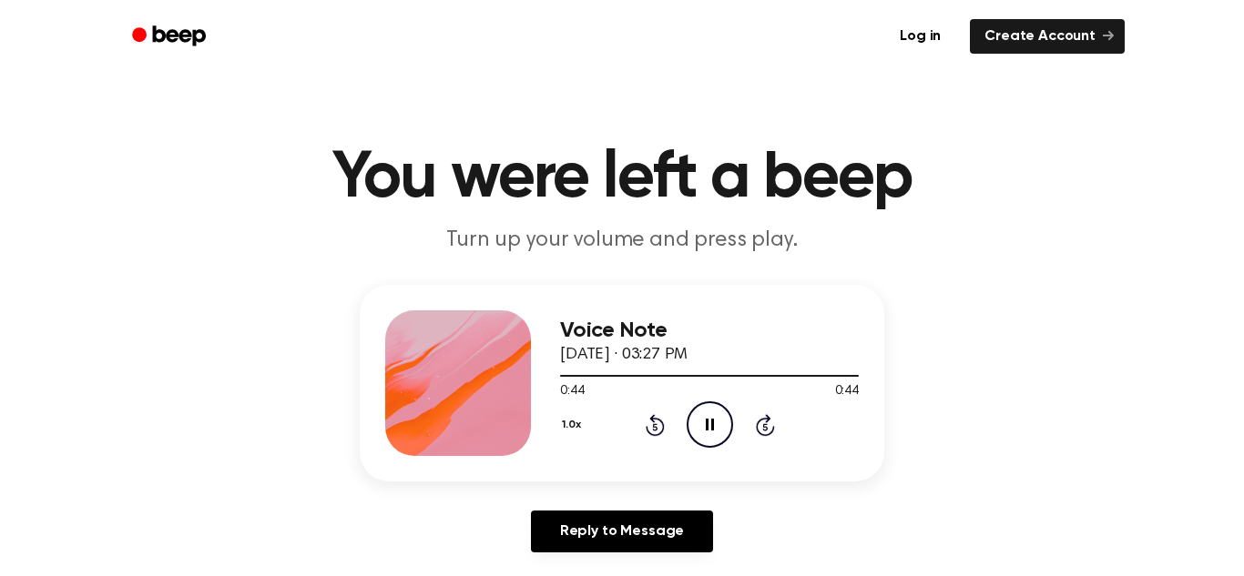
click at [722, 413] on icon "Pause Audio" at bounding box center [709, 425] width 46 height 46
click at [646, 418] on icon "Rewind 5 seconds" at bounding box center [655, 425] width 20 height 24
click at [707, 403] on circle at bounding box center [709, 424] width 45 height 45
click at [648, 418] on icon at bounding box center [655, 425] width 19 height 22
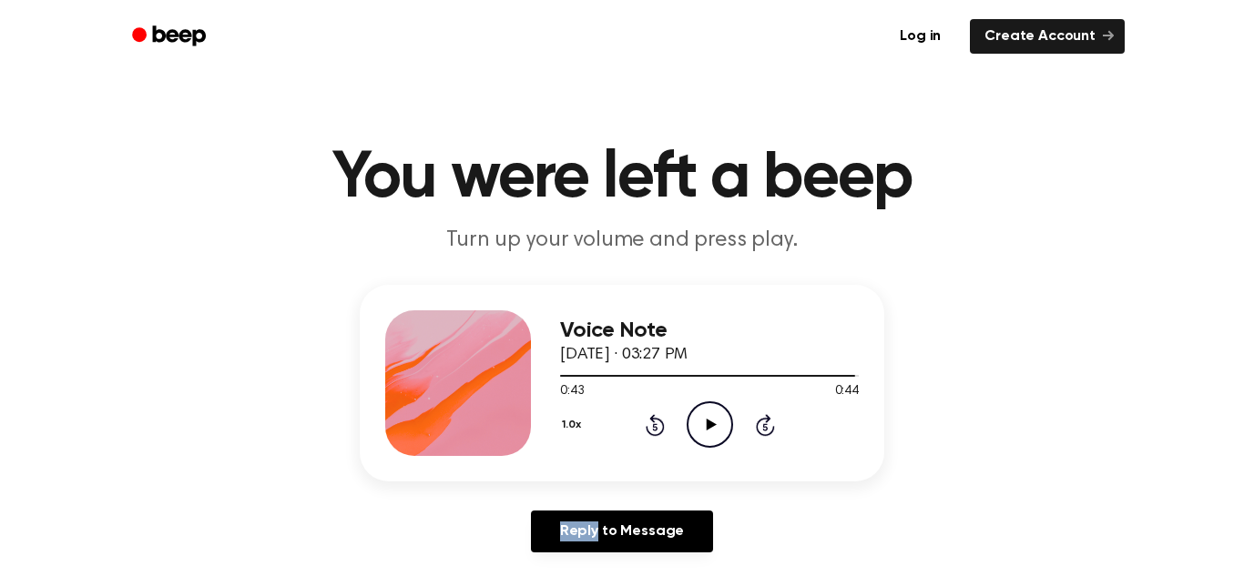
click at [648, 418] on icon at bounding box center [655, 425] width 19 height 22
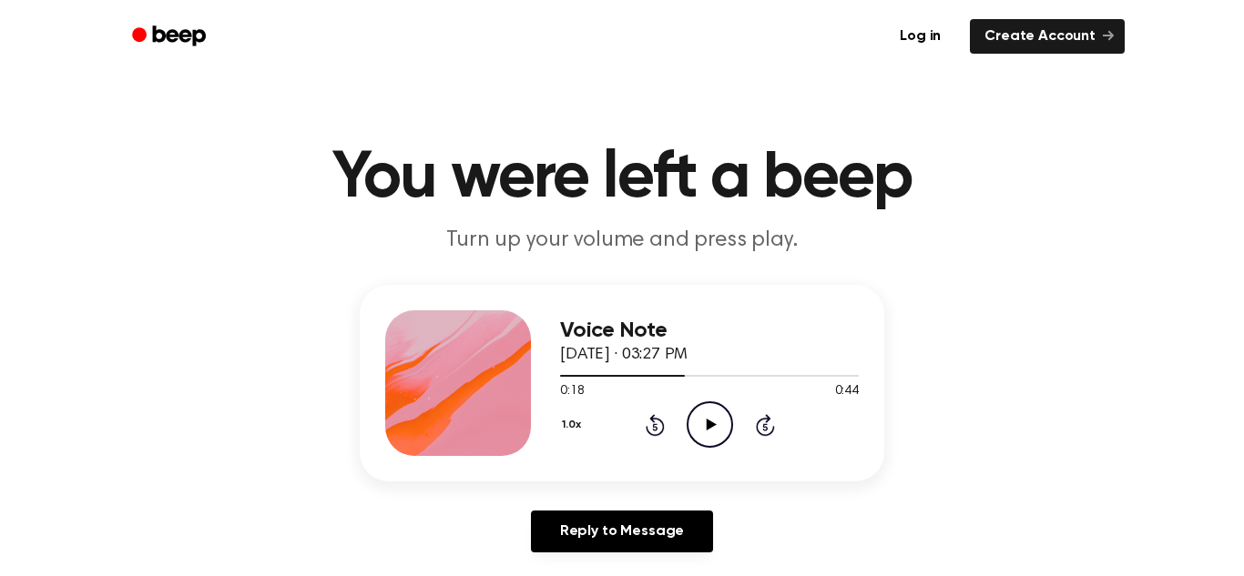
click at [648, 418] on icon at bounding box center [655, 425] width 19 height 22
click at [713, 425] on icon "Play Audio" at bounding box center [709, 425] width 46 height 46
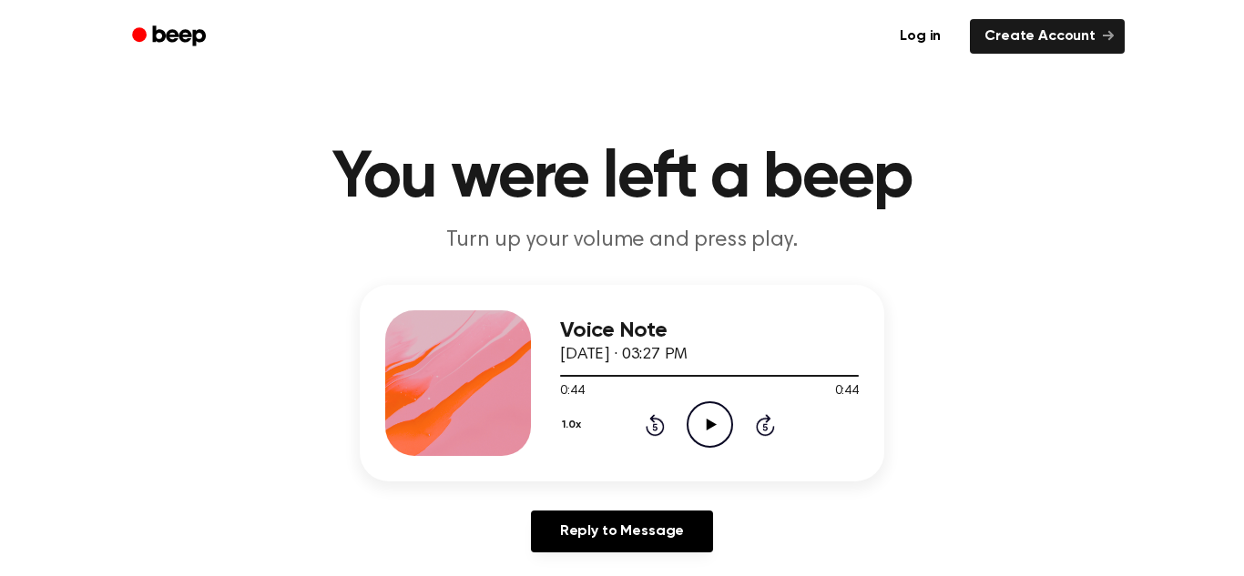
click at [713, 425] on icon at bounding box center [711, 425] width 10 height 12
click at [713, 425] on icon "Pause Audio" at bounding box center [709, 425] width 46 height 46
click at [713, 431] on icon "Play Audio" at bounding box center [709, 425] width 46 height 46
click at [672, 400] on div "0:05 0:08" at bounding box center [709, 391] width 299 height 19
click at [717, 423] on icon "Pause Audio" at bounding box center [709, 425] width 46 height 46
